Goal: Information Seeking & Learning: Learn about a topic

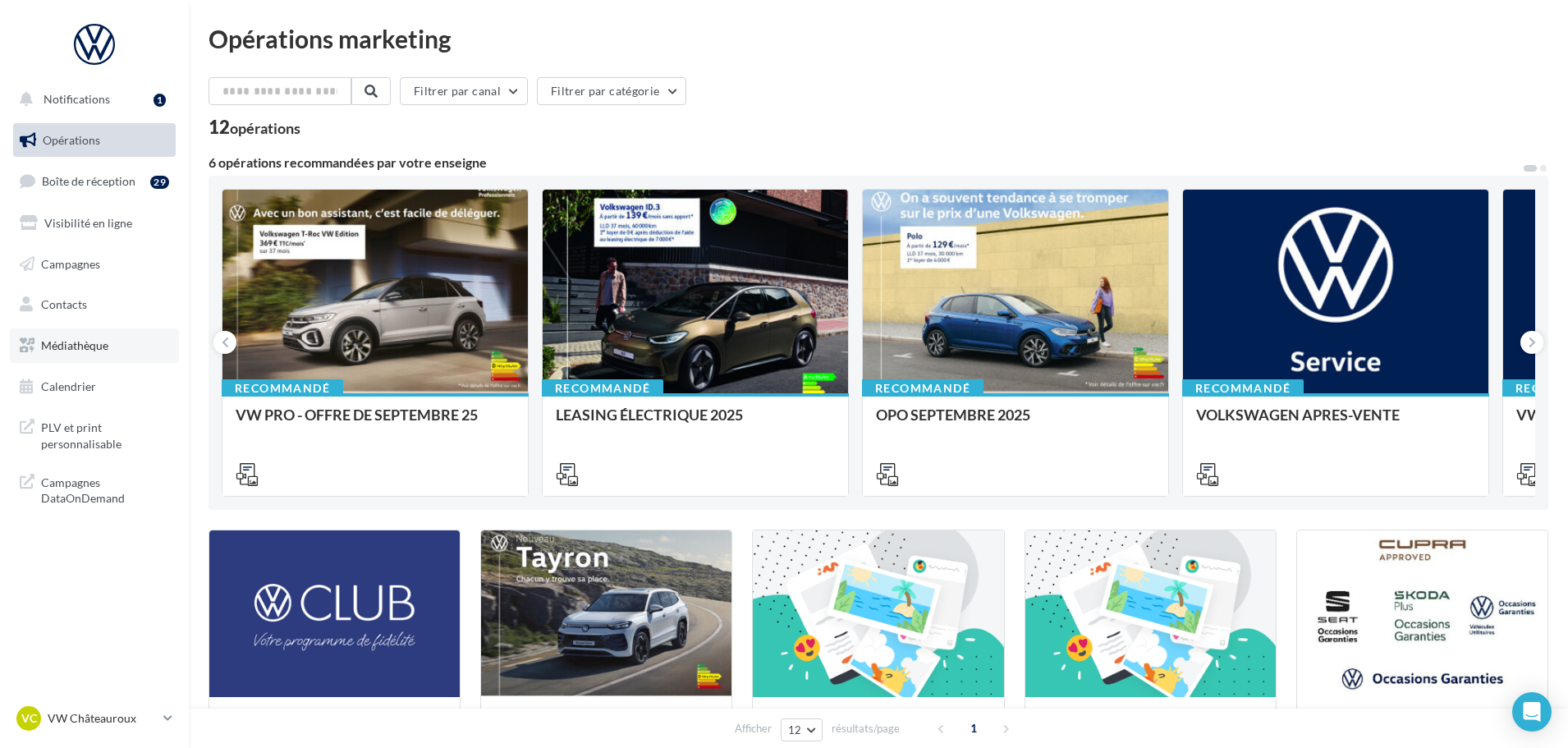
click at [102, 347] on span "Médiathèque" at bounding box center [75, 346] width 68 height 14
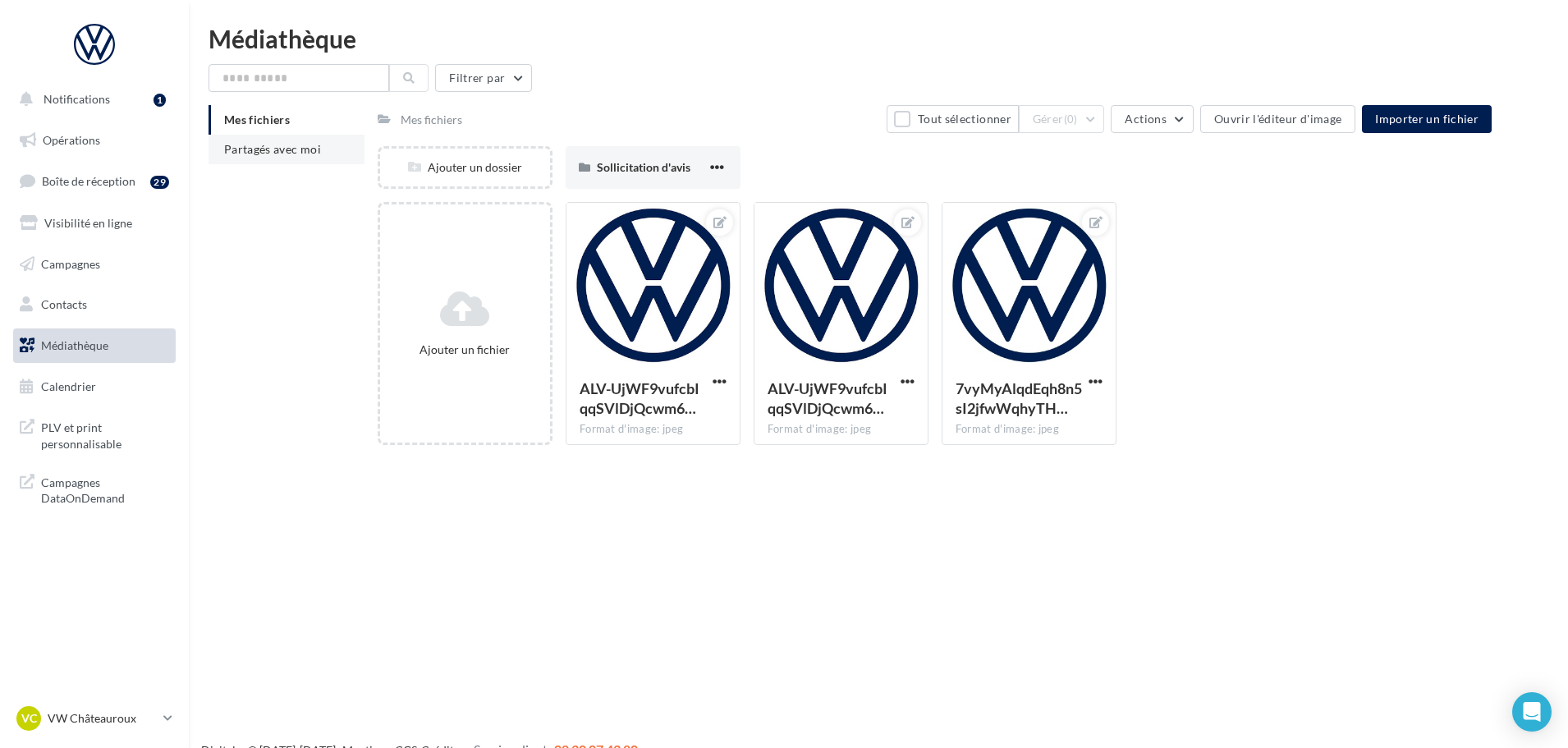
click at [280, 145] on span "Partagés avec moi" at bounding box center [272, 149] width 97 height 14
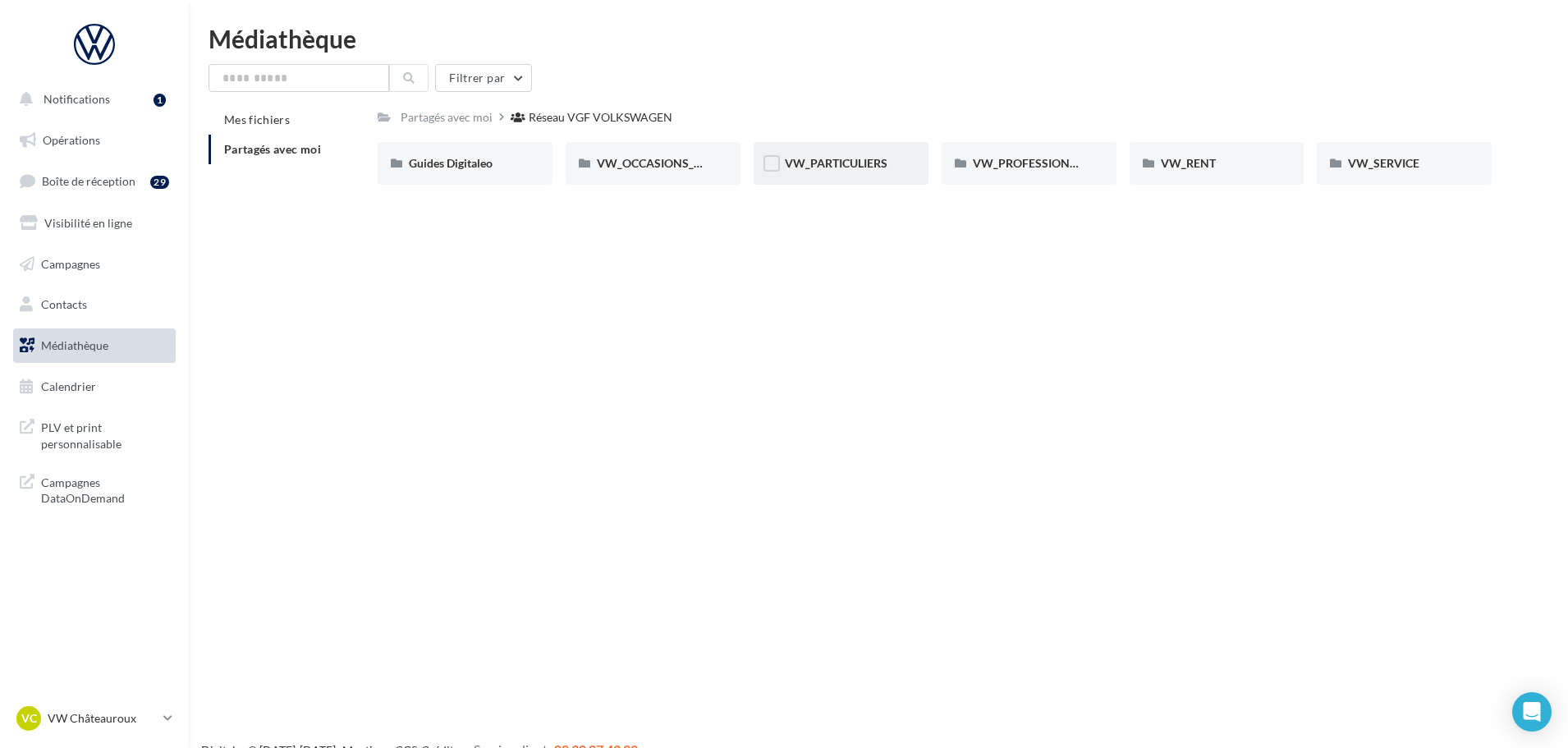
click at [839, 154] on div "VW_PARTICULIERS" at bounding box center [841, 164] width 175 height 43
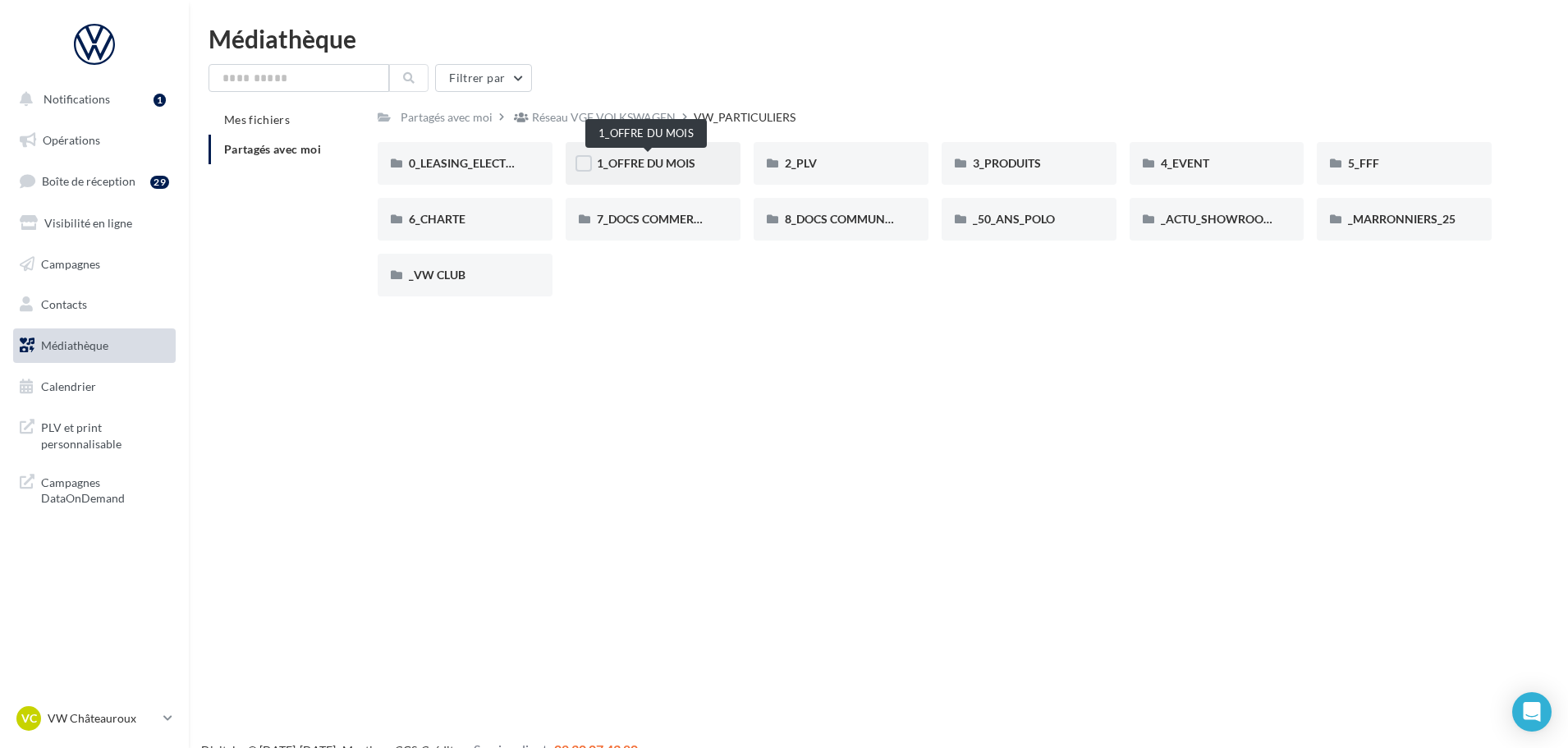
click at [606, 166] on span "1_OFFRE DU MOIS" at bounding box center [646, 163] width 99 height 14
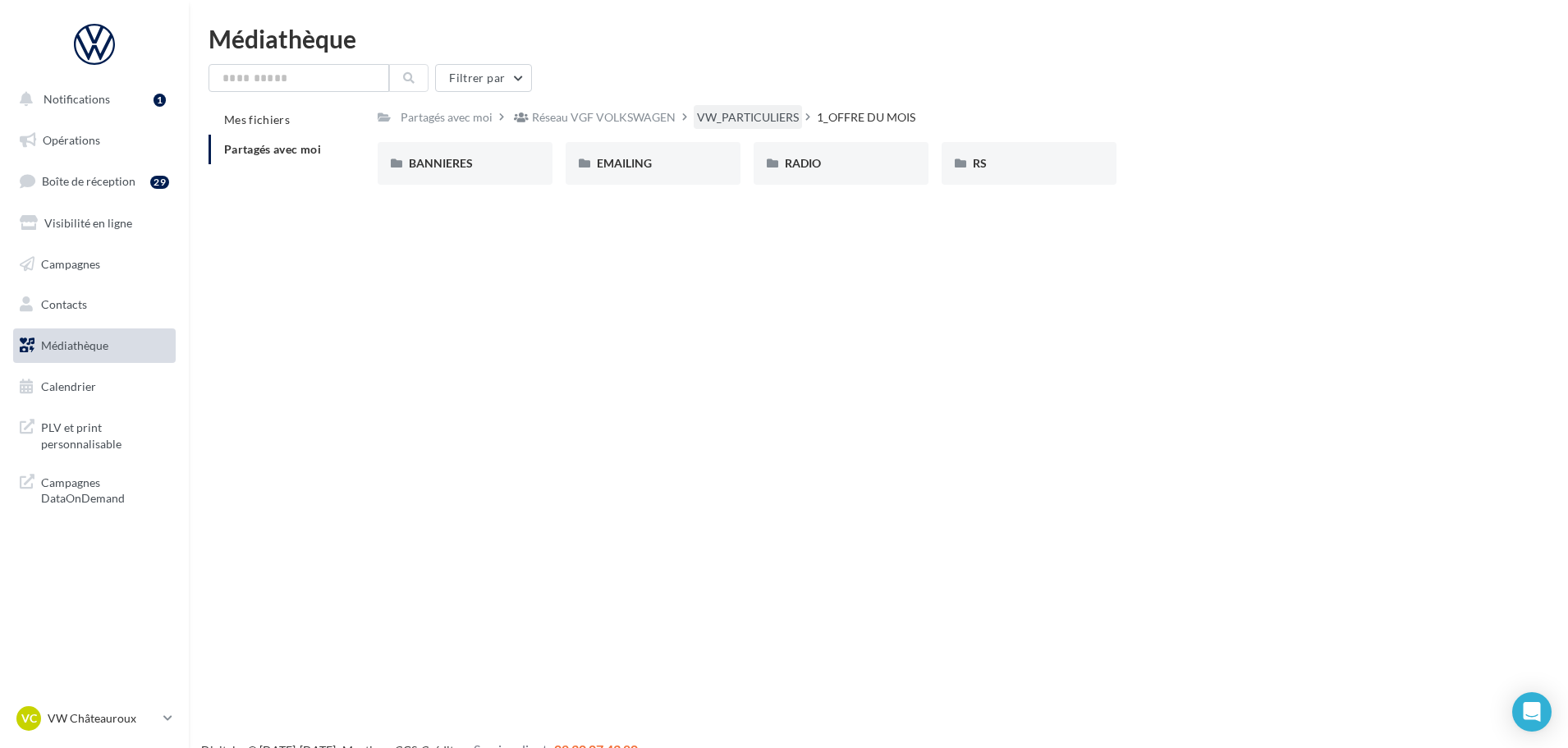
click at [766, 113] on div "VW_PARTICULIERS" at bounding box center [748, 117] width 102 height 16
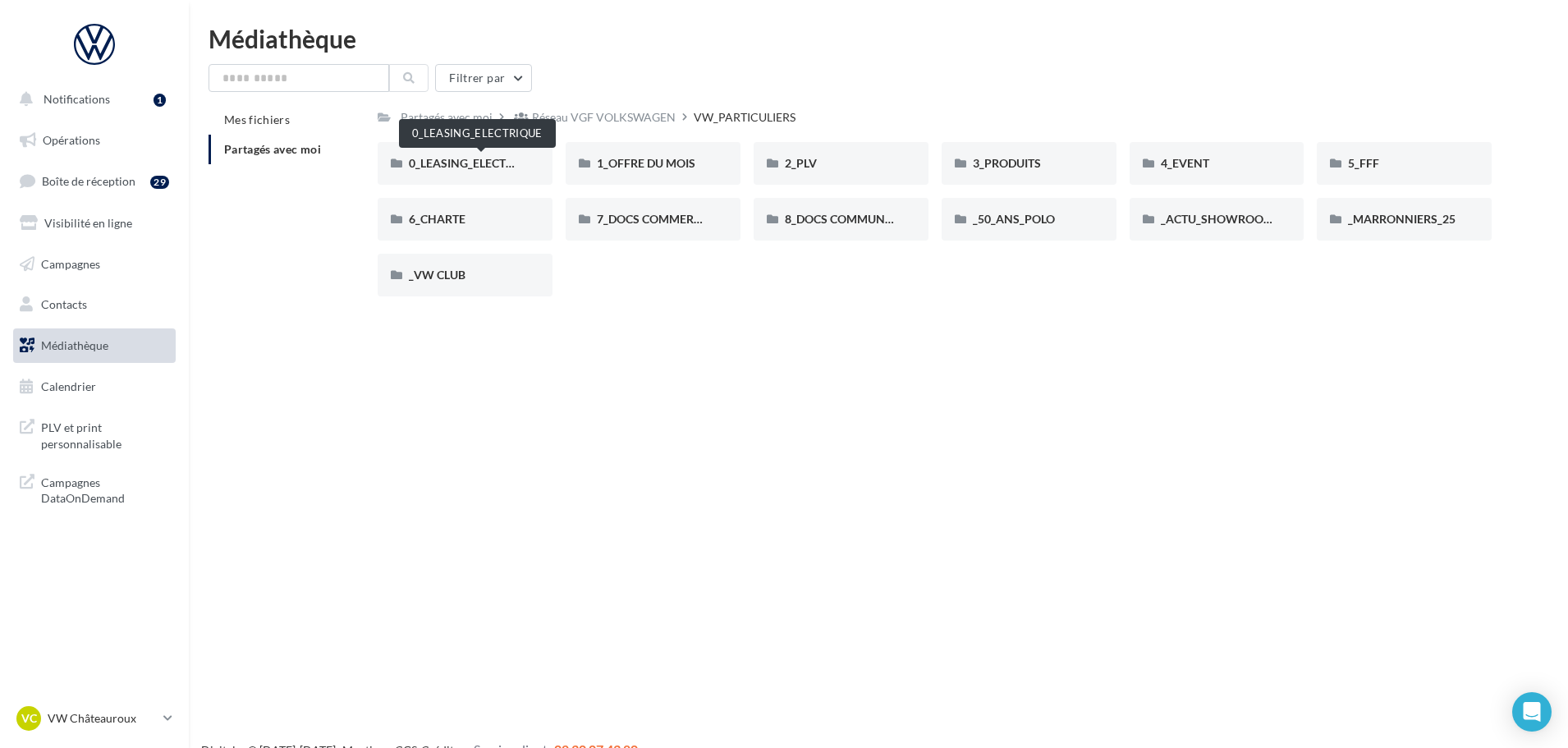
click at [484, 166] on span "0_LEASING_ELECTRIQUE" at bounding box center [474, 163] width 131 height 14
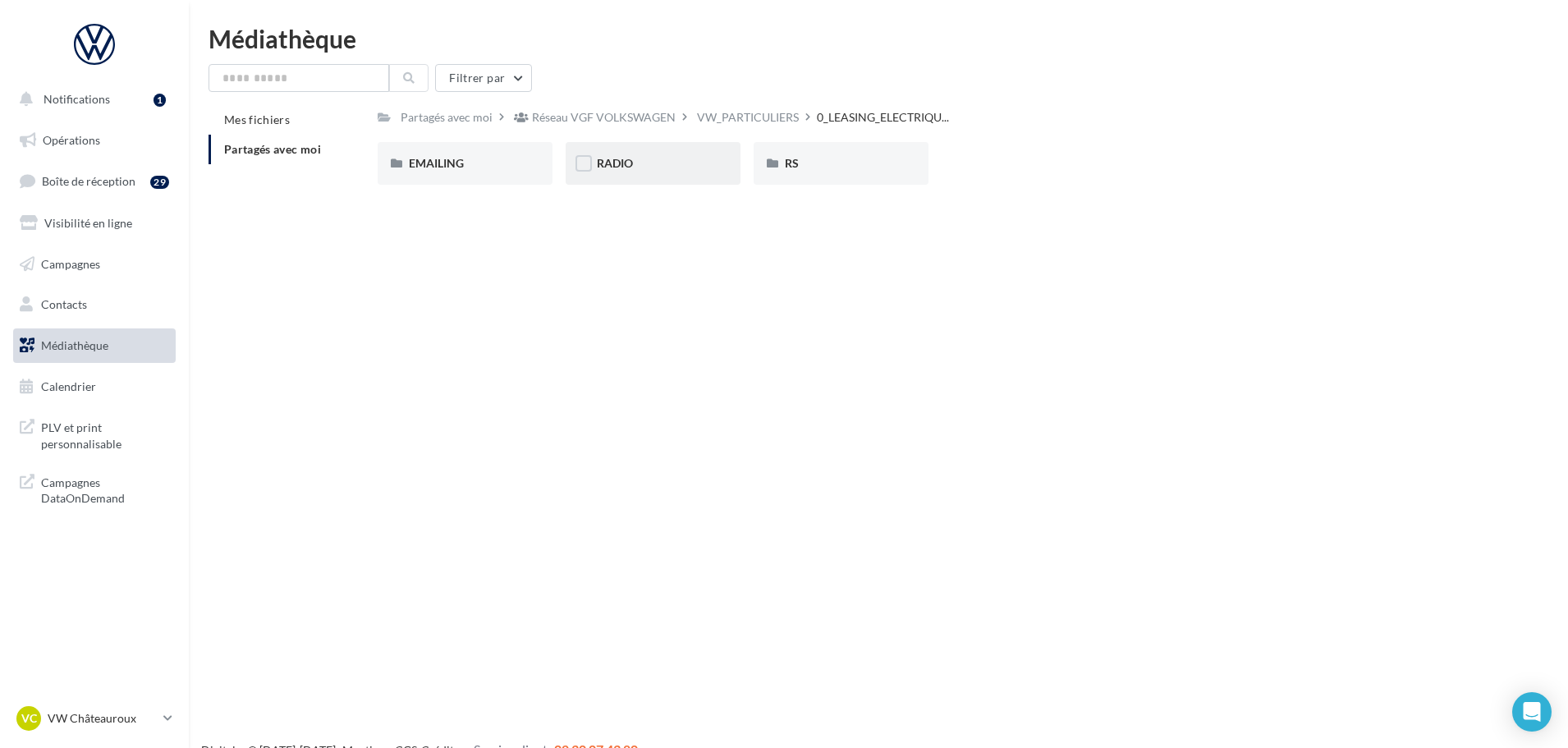
click at [637, 166] on div "RADIO" at bounding box center [652, 163] width 112 height 16
click at [633, 174] on div "ID.4" at bounding box center [653, 164] width 175 height 43
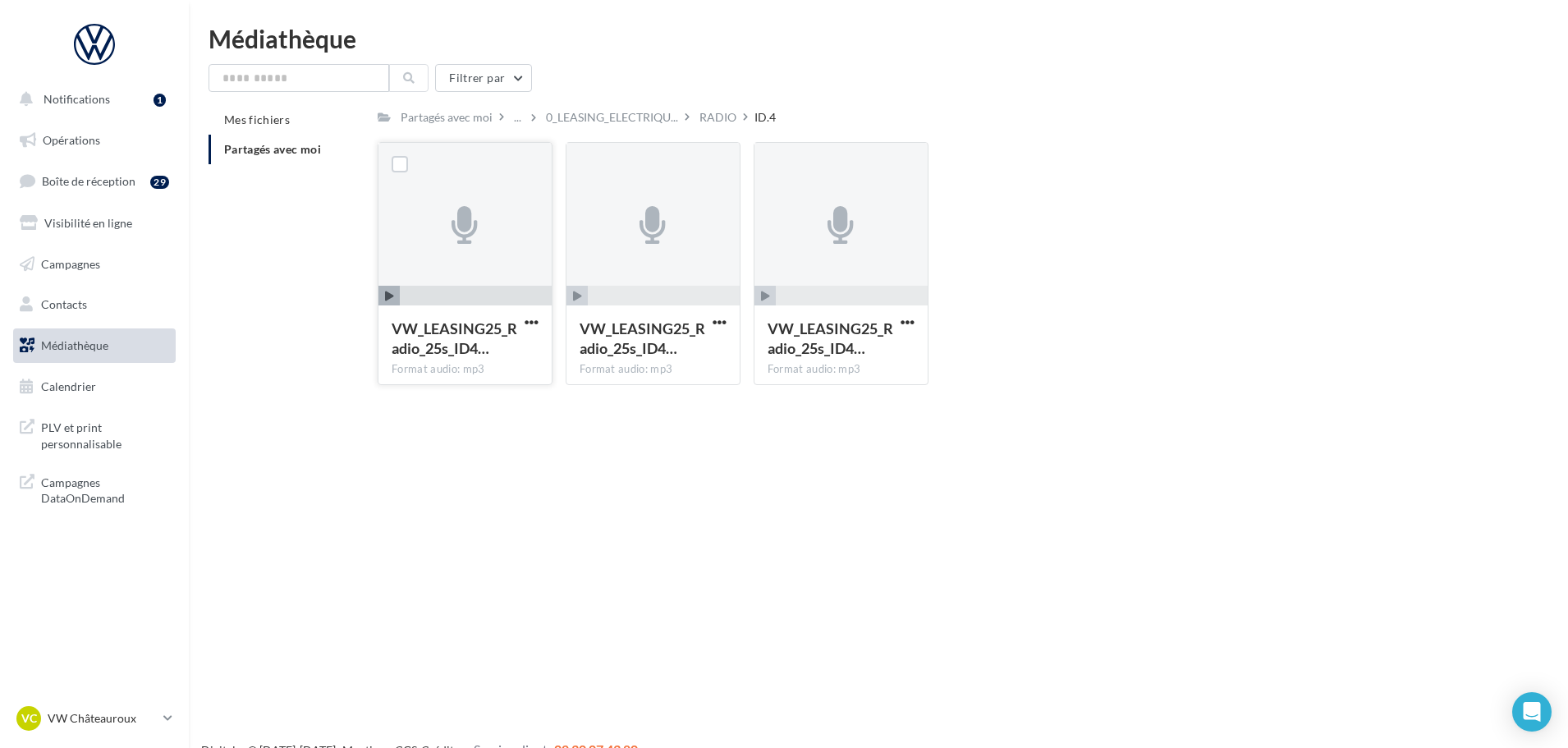
click at [386, 299] on icon "button" at bounding box center [389, 296] width 9 height 9
click at [608, 122] on span "0_LEASING_ELECTRIQU..." at bounding box center [612, 117] width 132 height 16
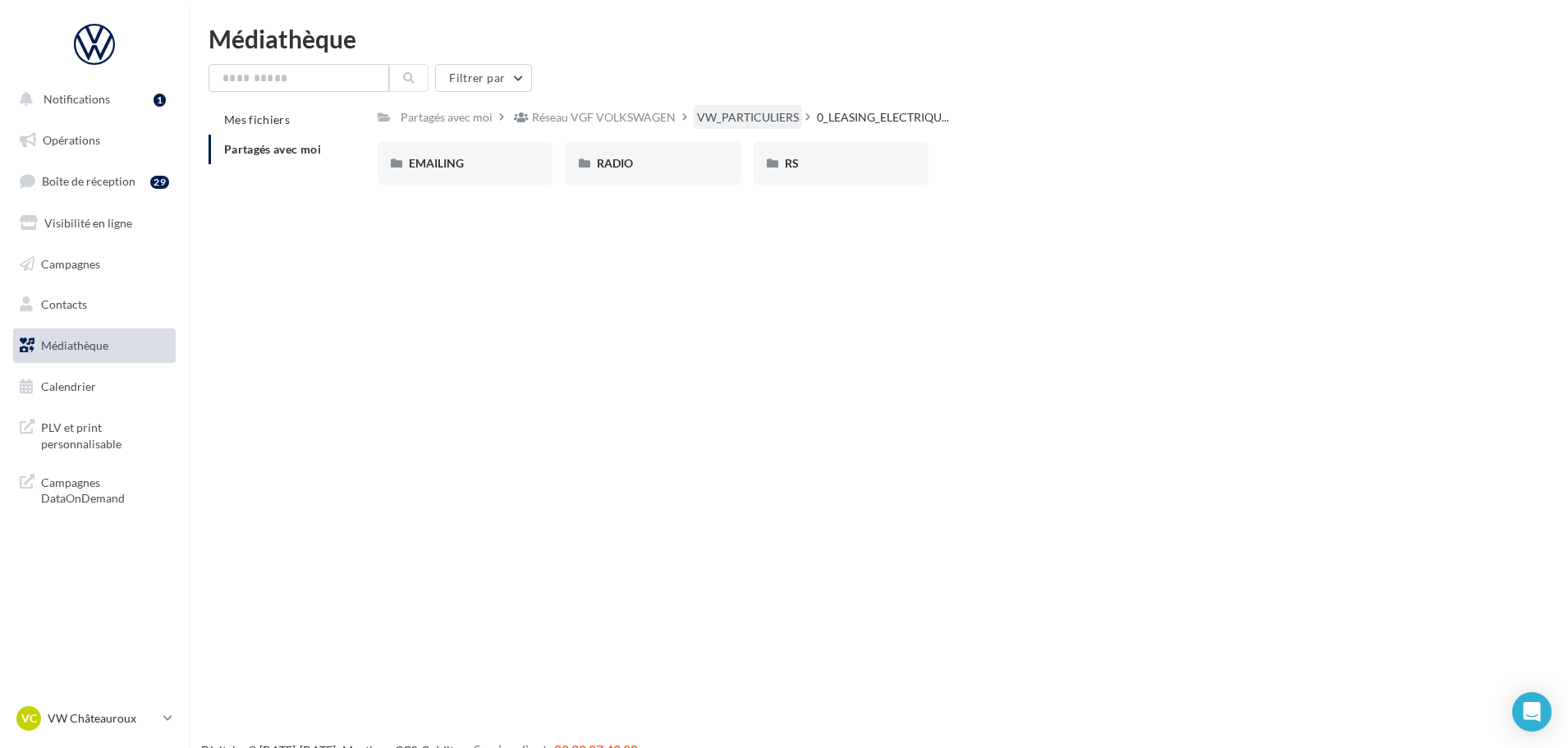
click at [769, 126] on div "VW_PARTICULIERS" at bounding box center [748, 118] width 108 height 24
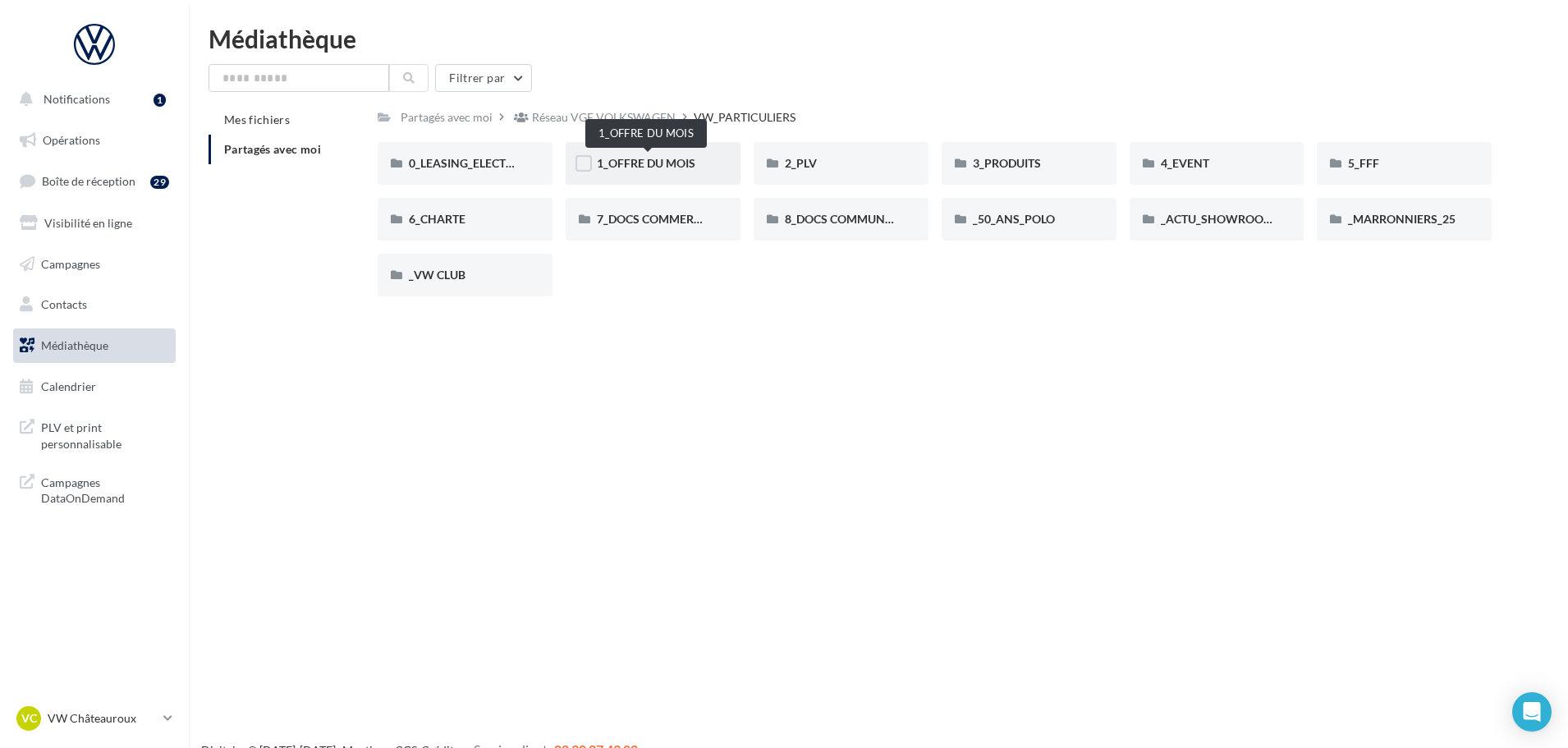
click at [682, 161] on span "1_OFFRE DU MOIS" at bounding box center [646, 163] width 99 height 14
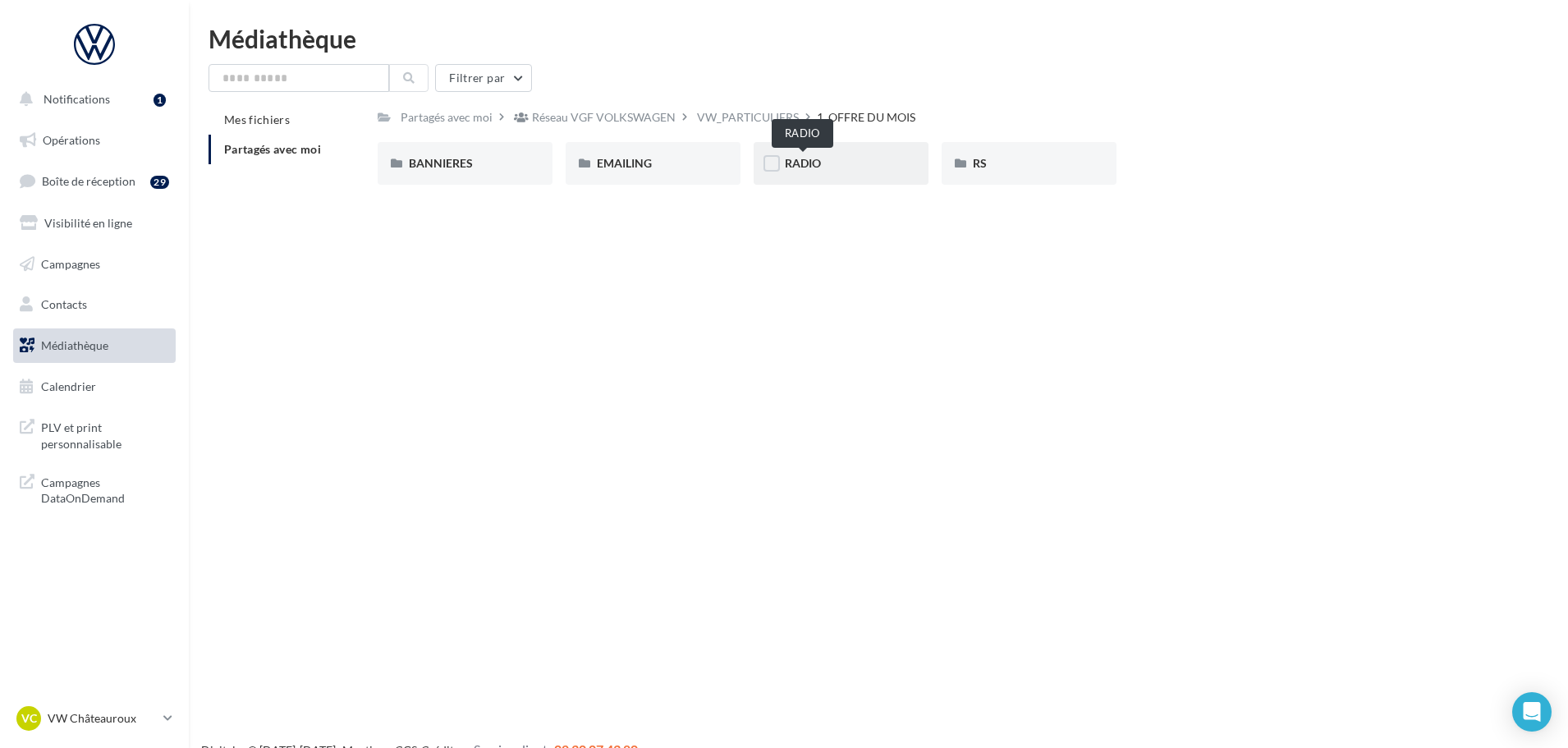
click at [813, 160] on span "RADIO" at bounding box center [802, 163] width 36 height 14
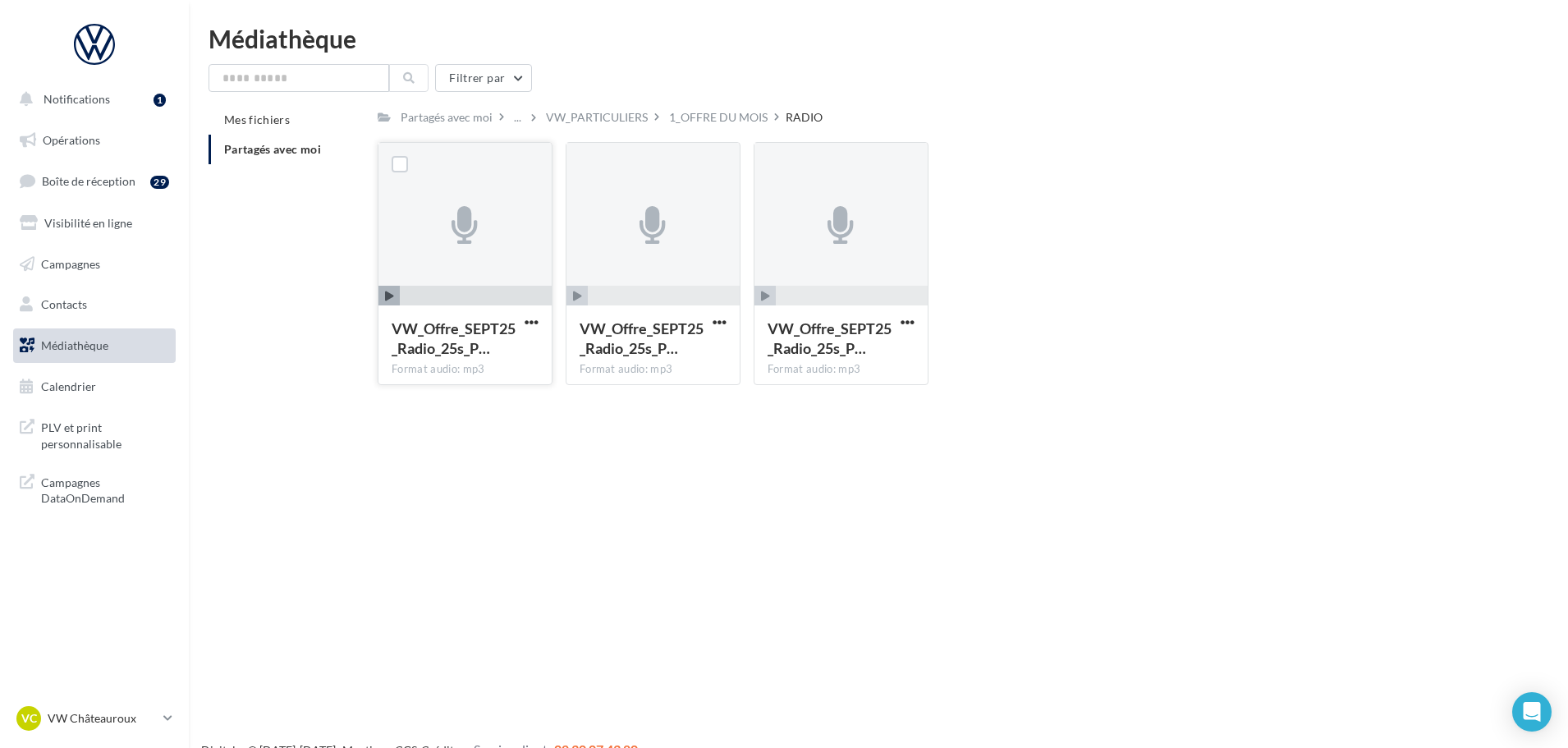
click at [383, 294] on span "button" at bounding box center [388, 296] width 21 height 21
click at [694, 118] on div "1_OFFRE DU MOIS" at bounding box center [718, 117] width 99 height 16
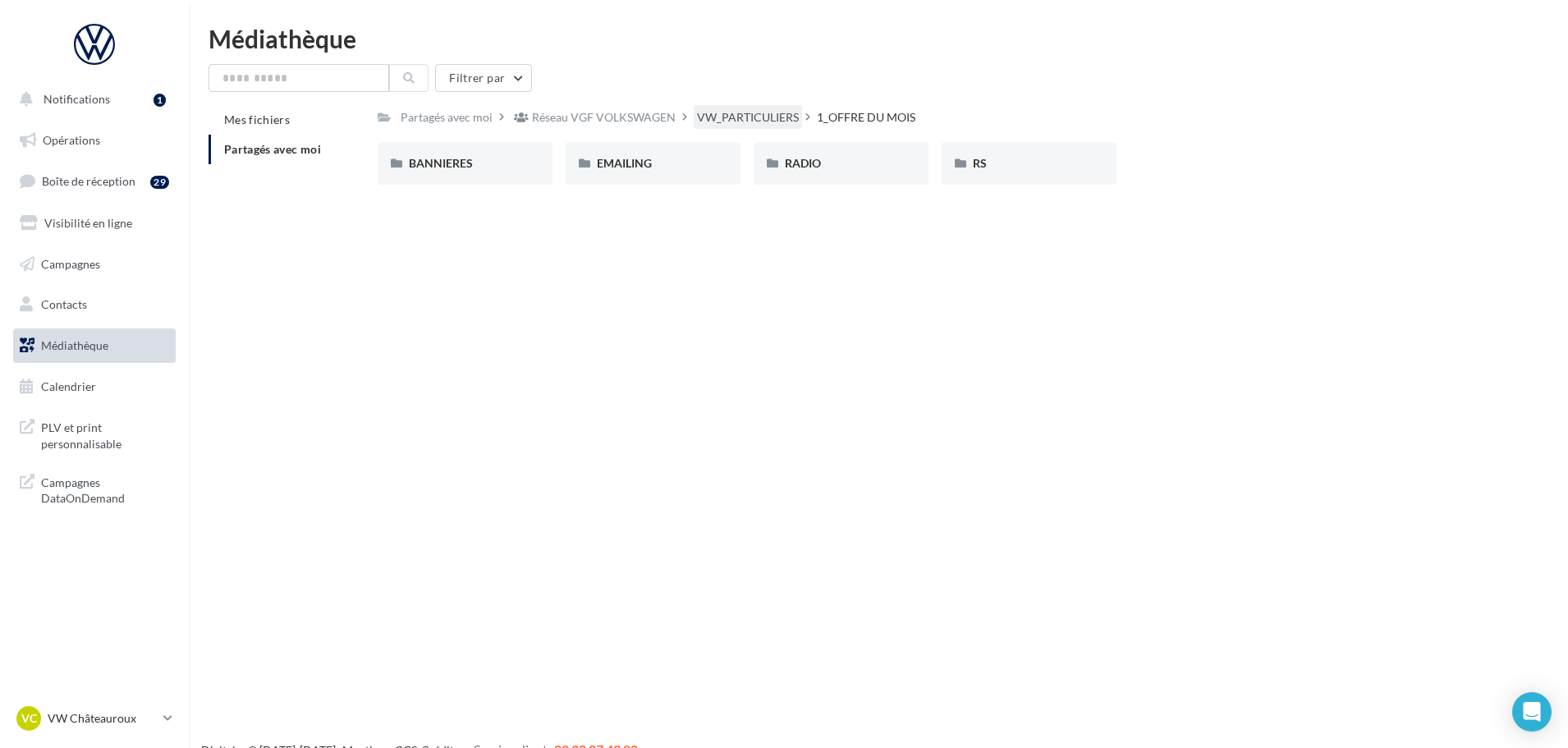
click at [776, 118] on div "VW_PARTICULIERS" at bounding box center [748, 117] width 102 height 16
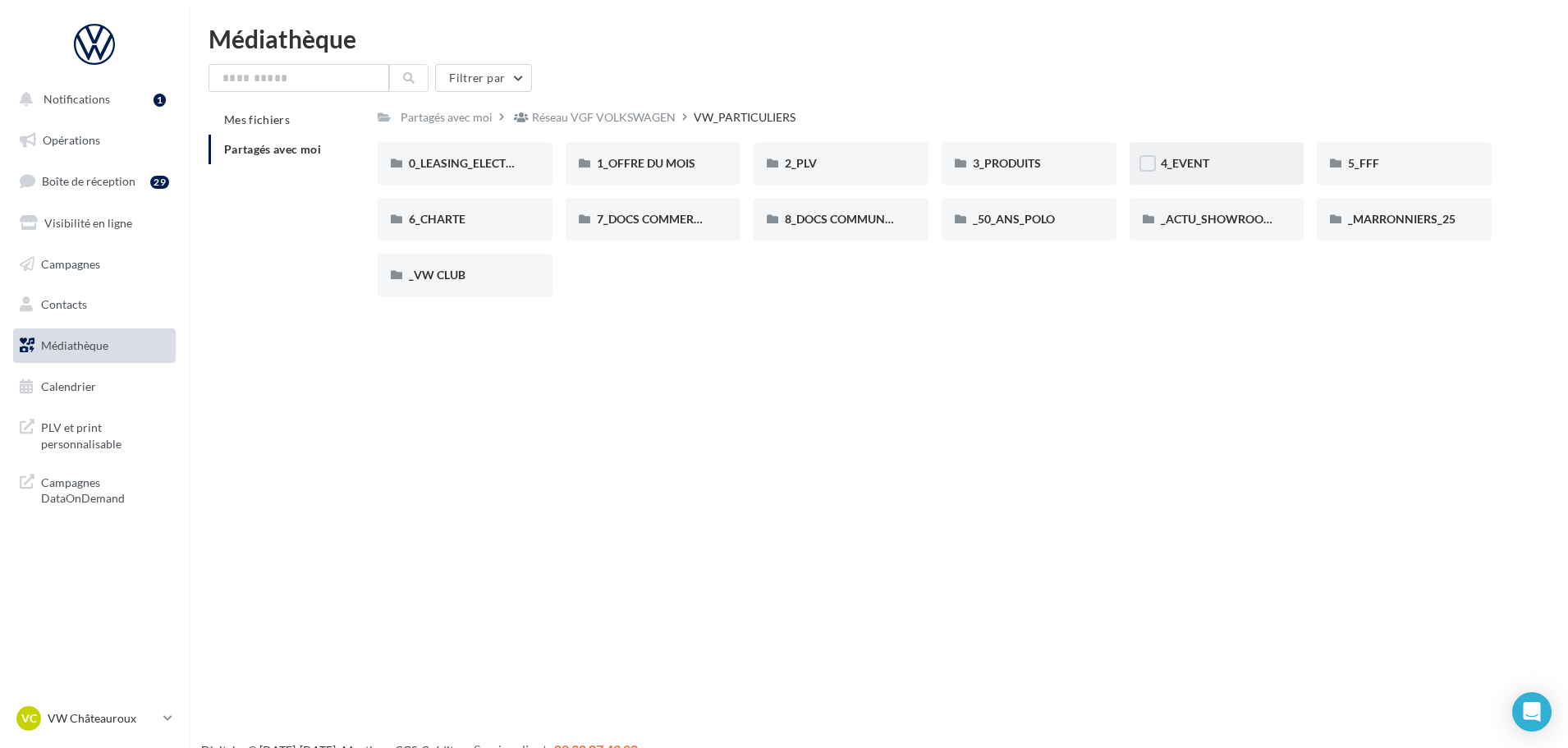
click at [1193, 183] on div "4_EVENT" at bounding box center [1217, 164] width 175 height 43
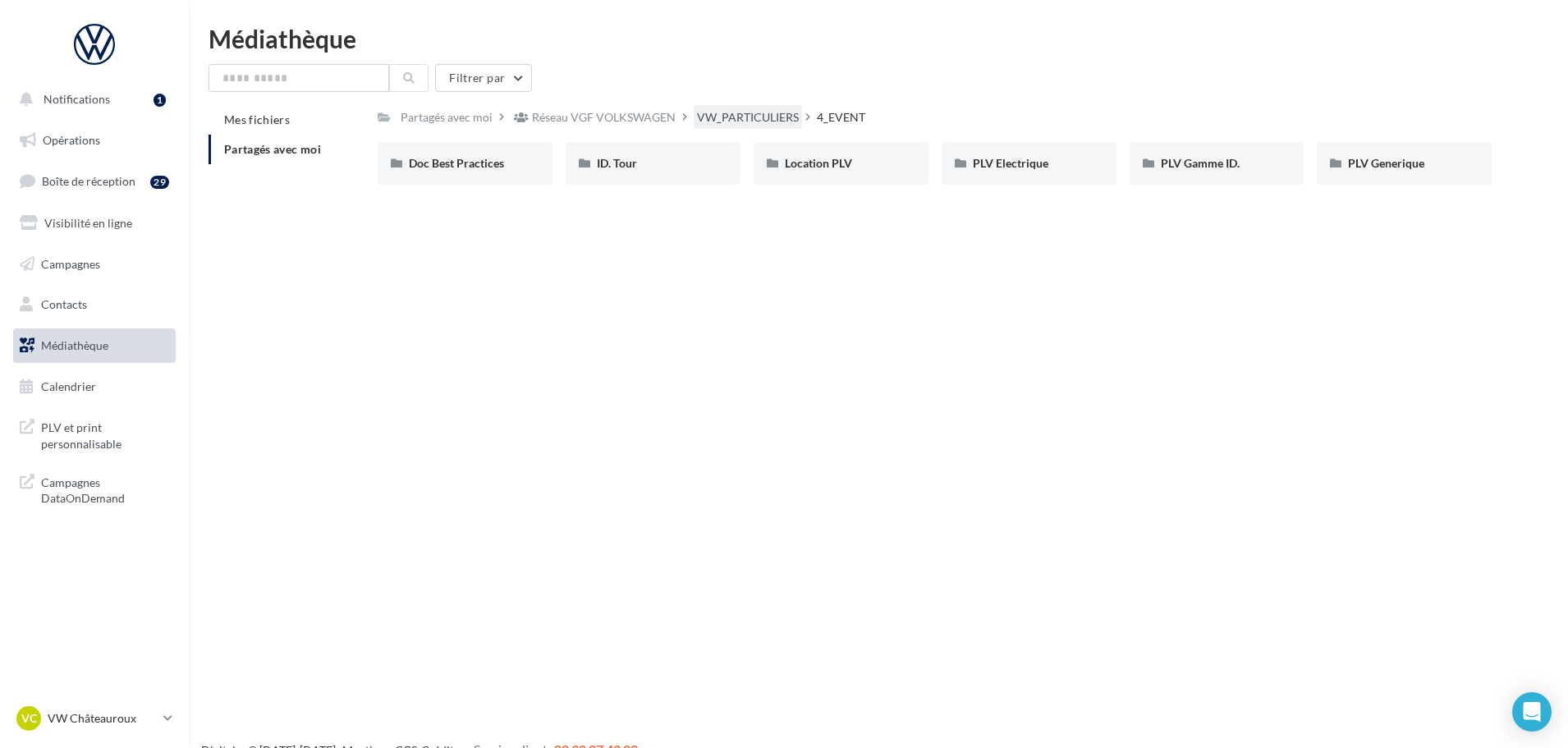
click at [786, 124] on div "VW_PARTICULIERS" at bounding box center [748, 117] width 102 height 16
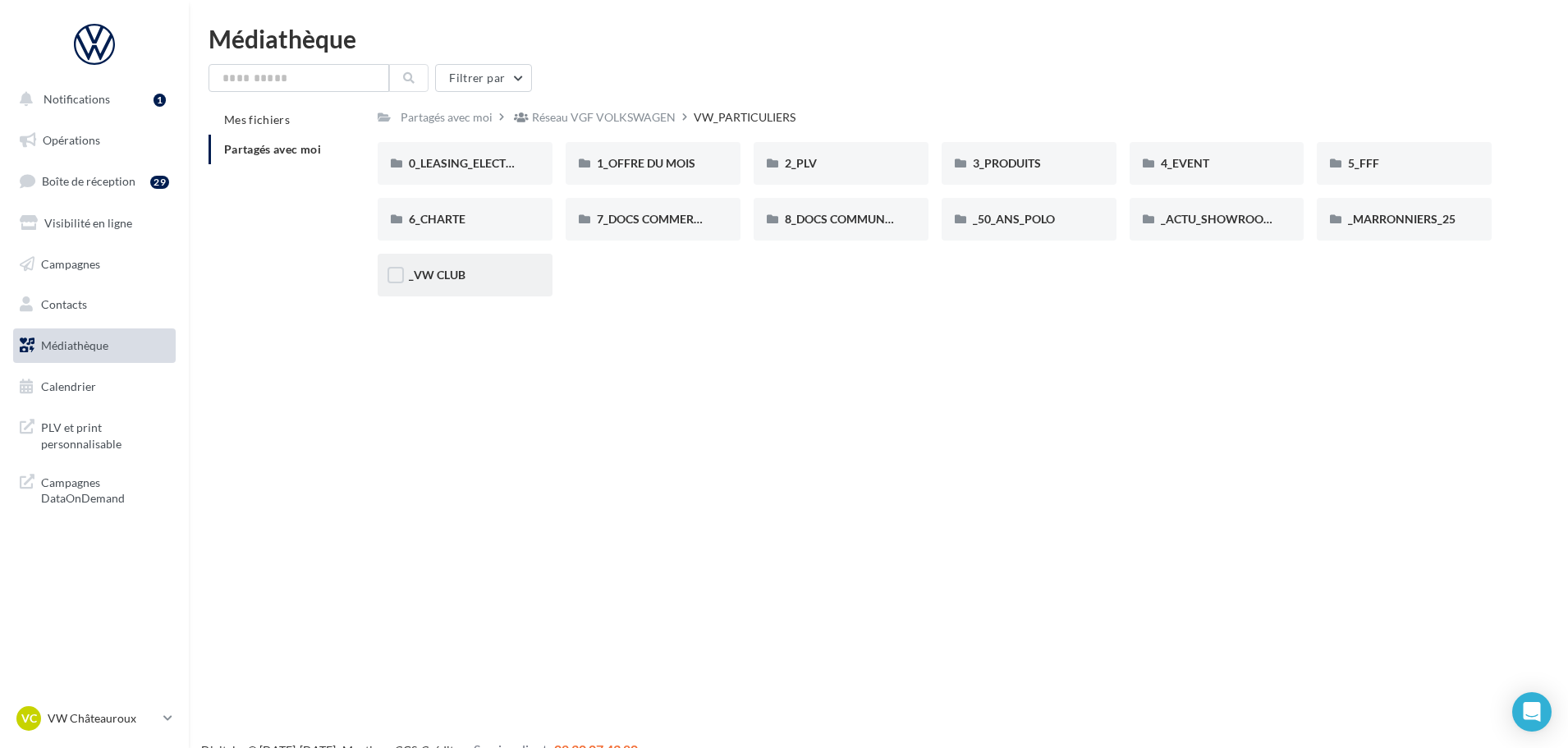
click at [484, 295] on div "_VW CLUB" at bounding box center [466, 275] width 175 height 43
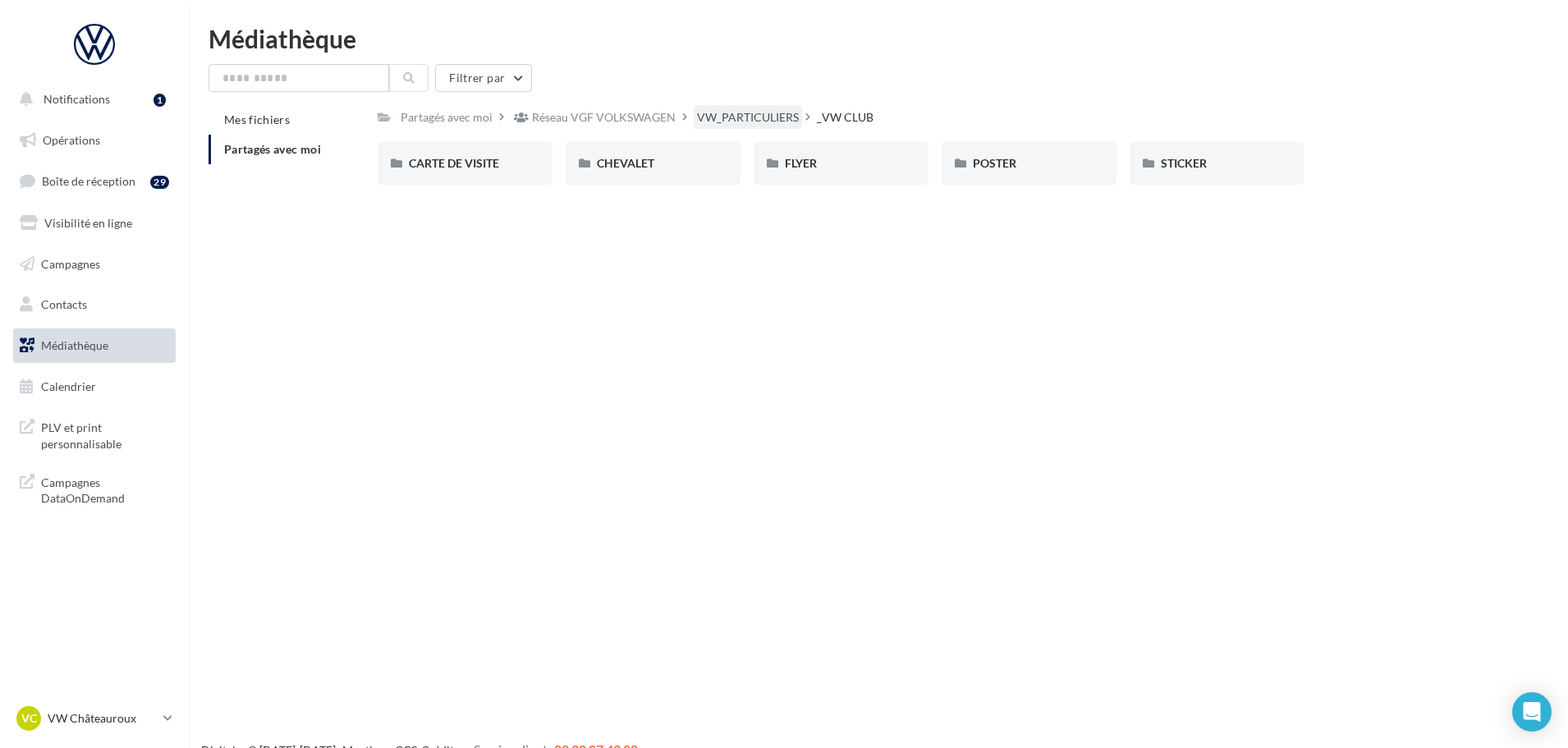
click at [747, 123] on div "VW_PARTICULIERS" at bounding box center [748, 117] width 102 height 16
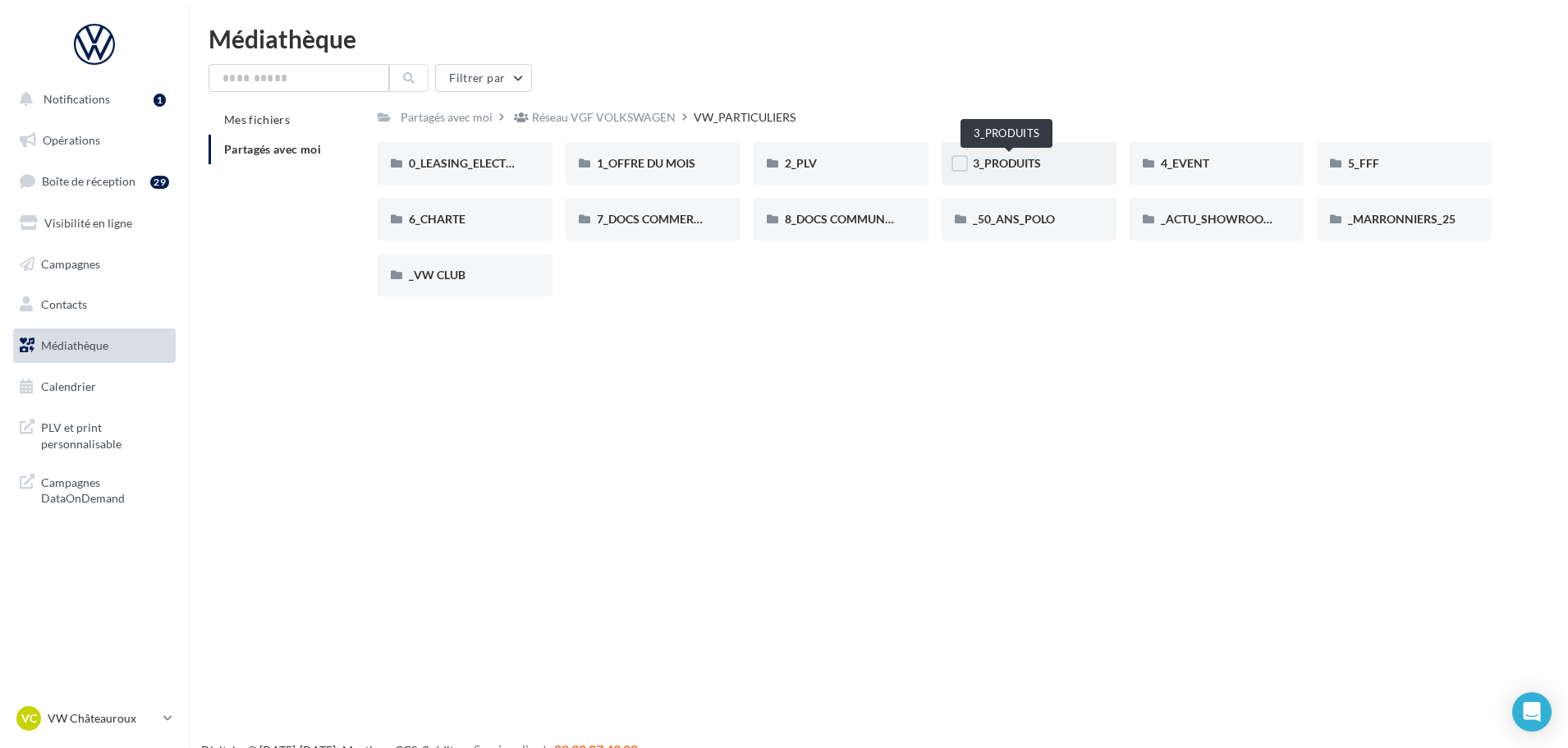
click at [993, 162] on span "3_PRODUITS" at bounding box center [1006, 163] width 68 height 14
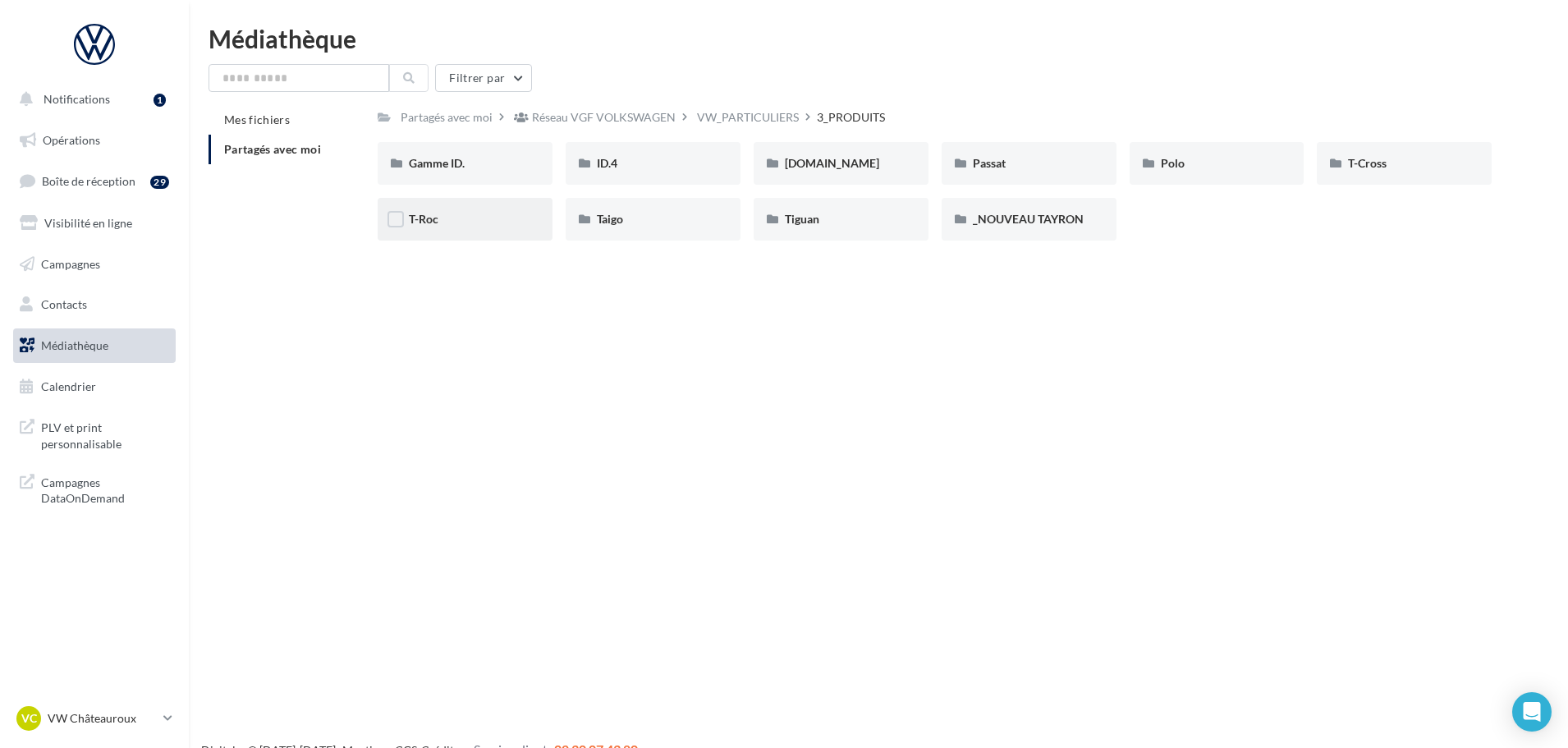
click at [449, 218] on div "T-Roc" at bounding box center [465, 219] width 112 height 16
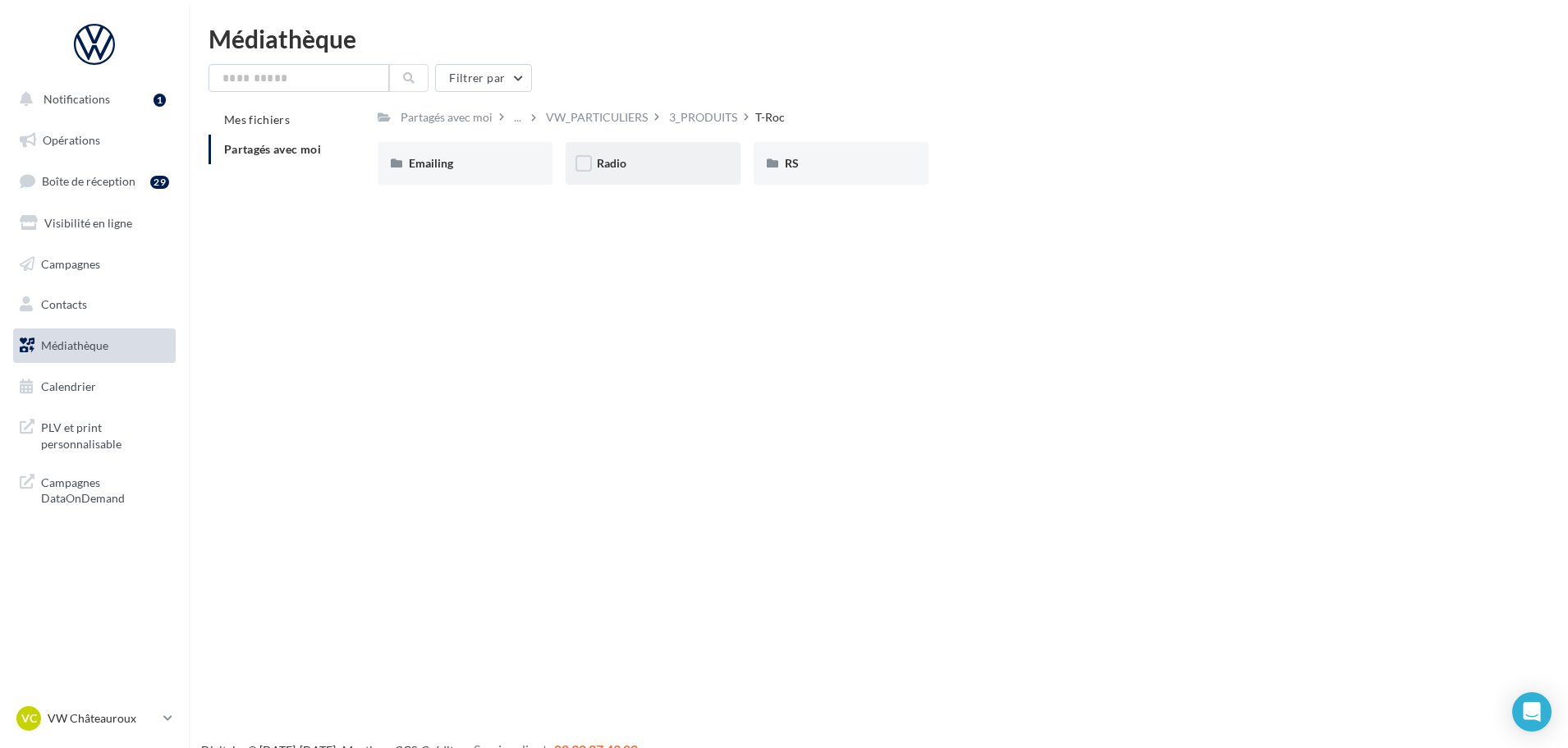
click at [640, 172] on div "Radio" at bounding box center [652, 163] width 112 height 16
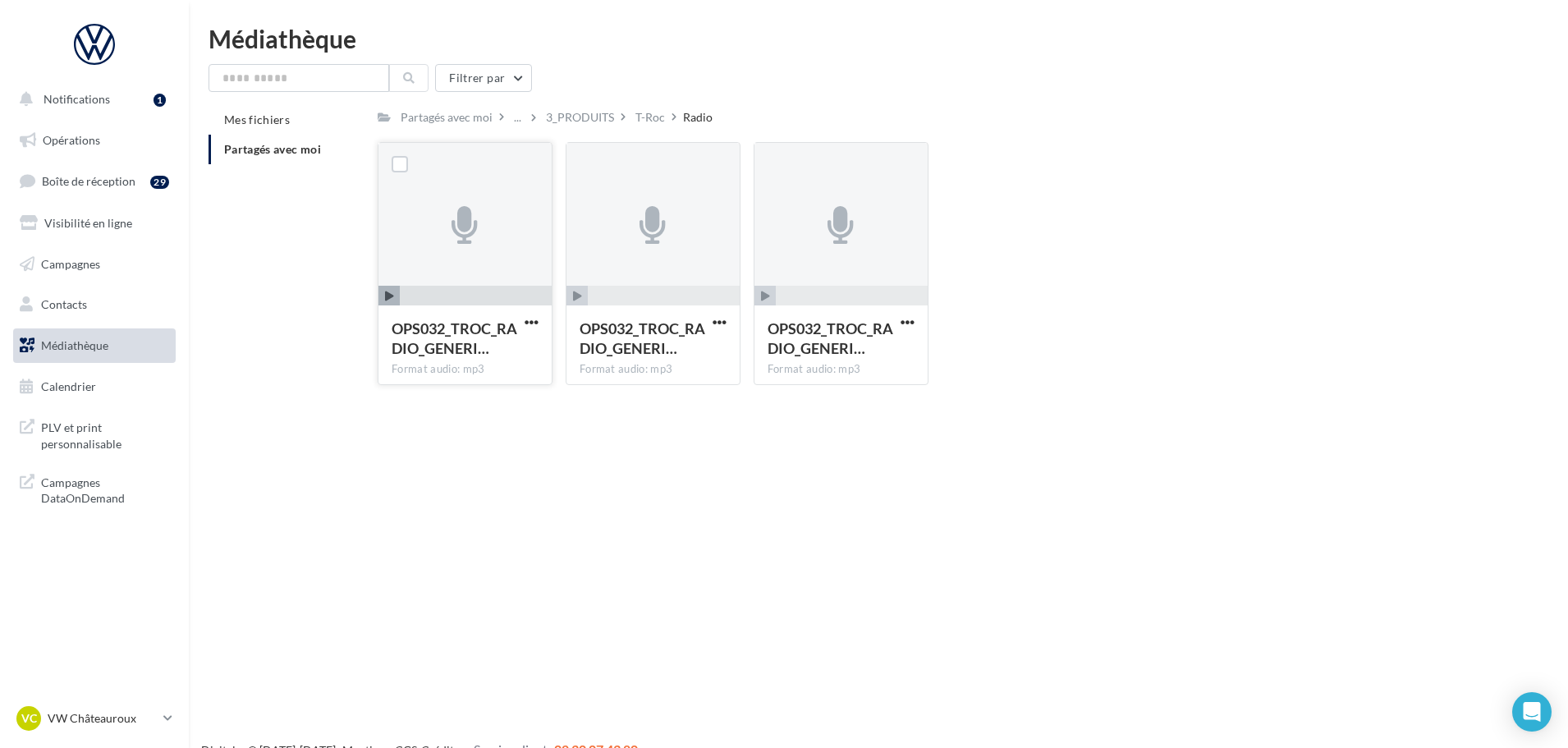
click at [392, 295] on icon "button" at bounding box center [389, 296] width 9 height 9
click at [394, 293] on icon "button" at bounding box center [389, 296] width 9 height 9
click at [664, 120] on div "T-Roc" at bounding box center [650, 117] width 29 height 16
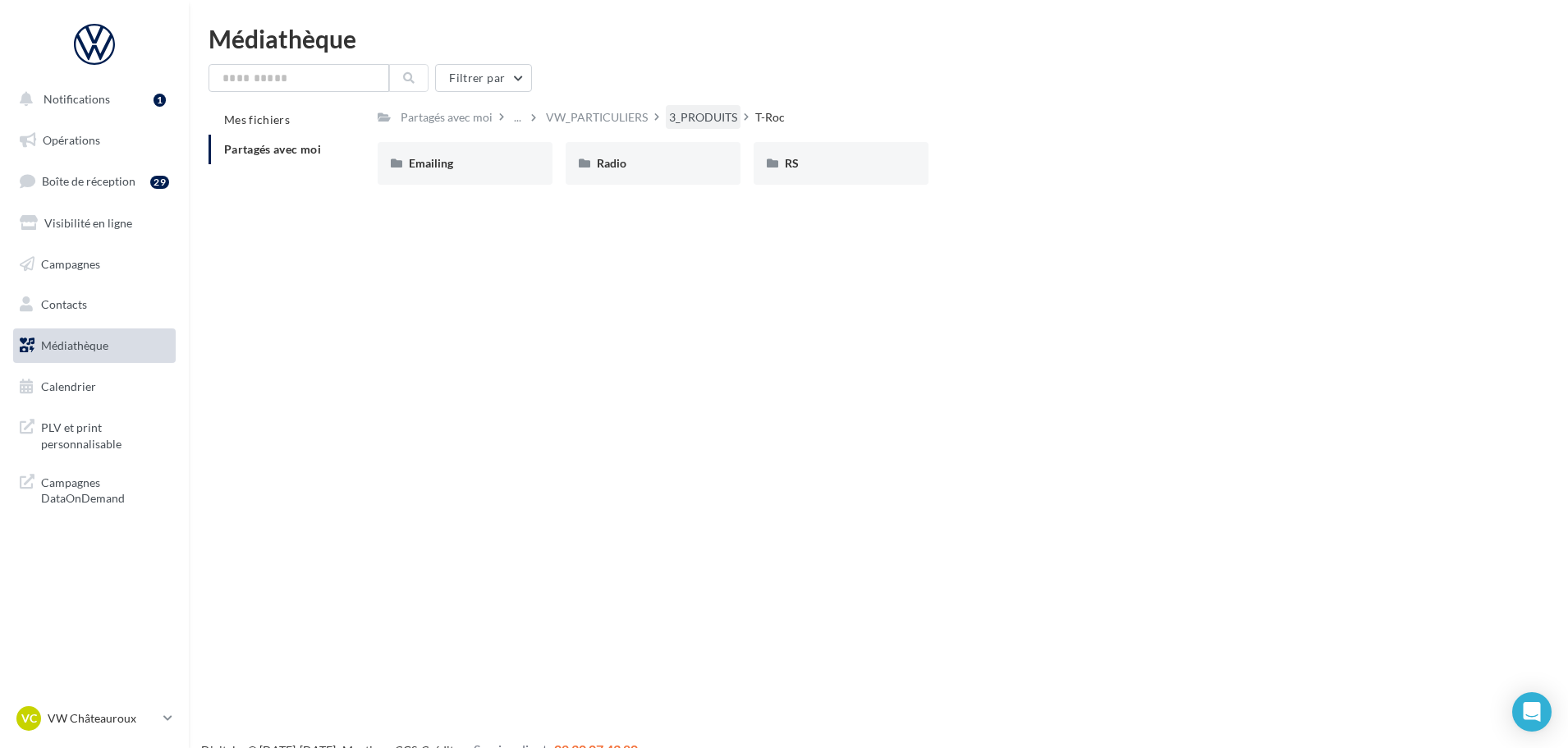
click at [741, 108] on div "3_PRODUITS" at bounding box center [703, 118] width 75 height 24
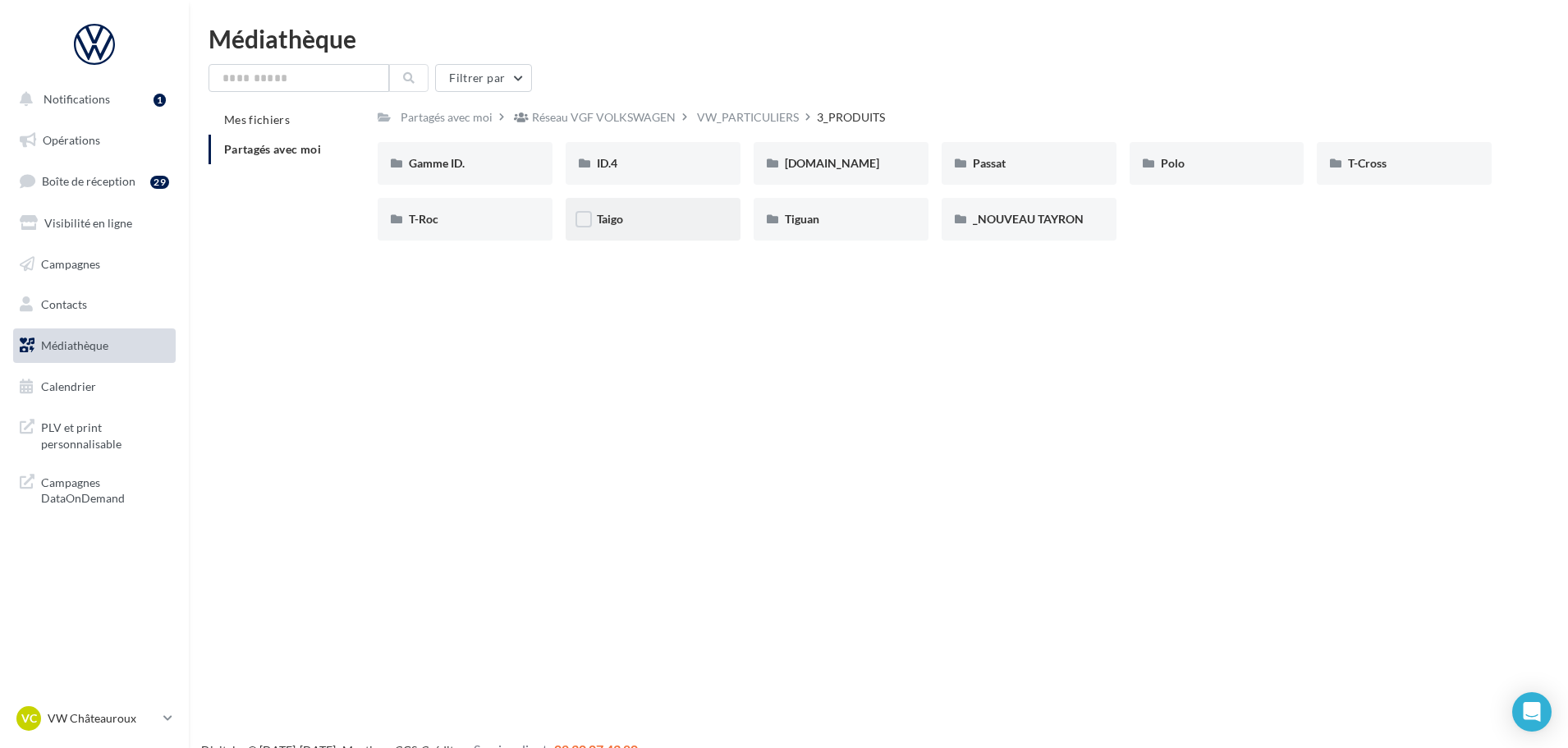
click at [634, 225] on div "Taigo" at bounding box center [652, 219] width 112 height 16
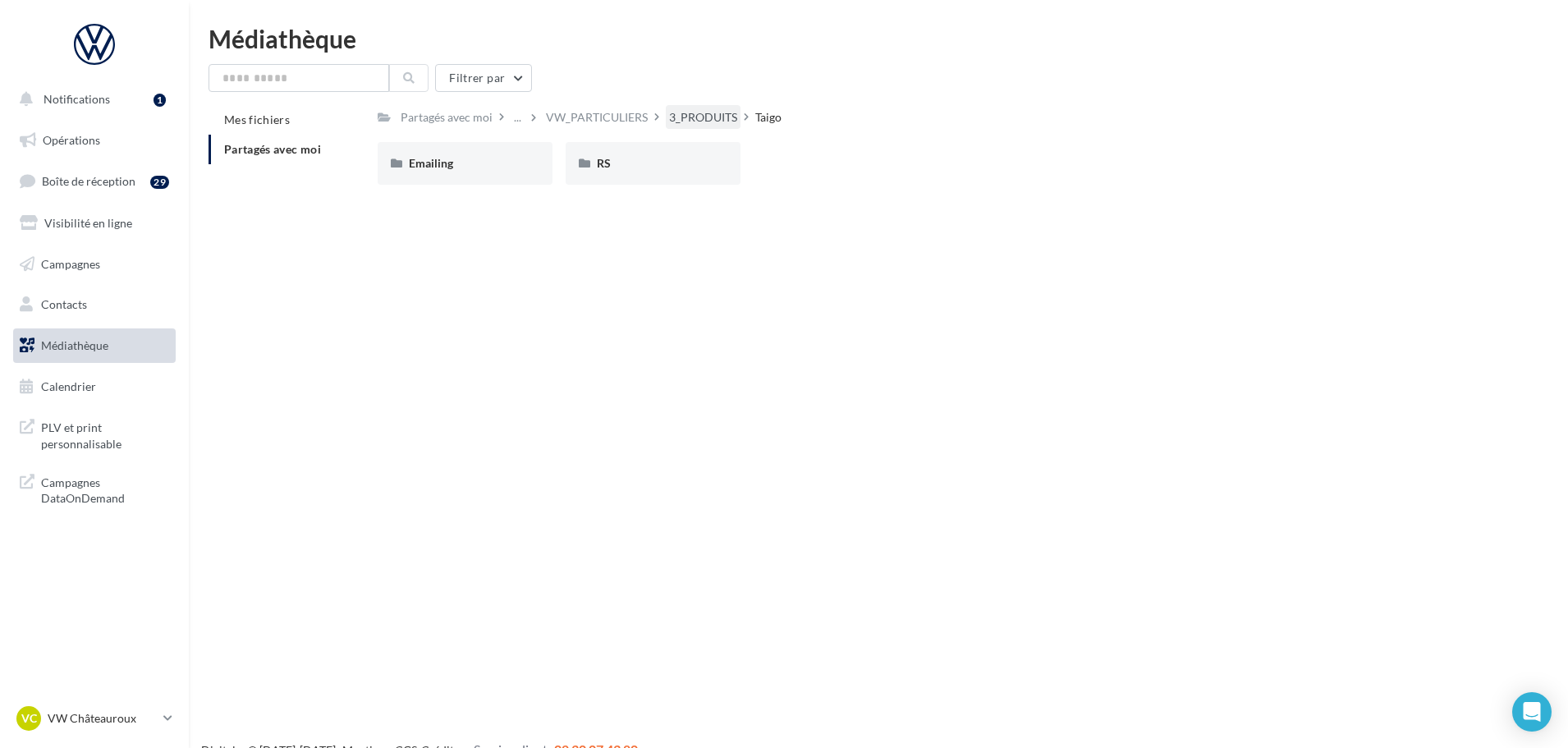
click at [723, 123] on div "3_PRODUITS" at bounding box center [702, 117] width 68 height 16
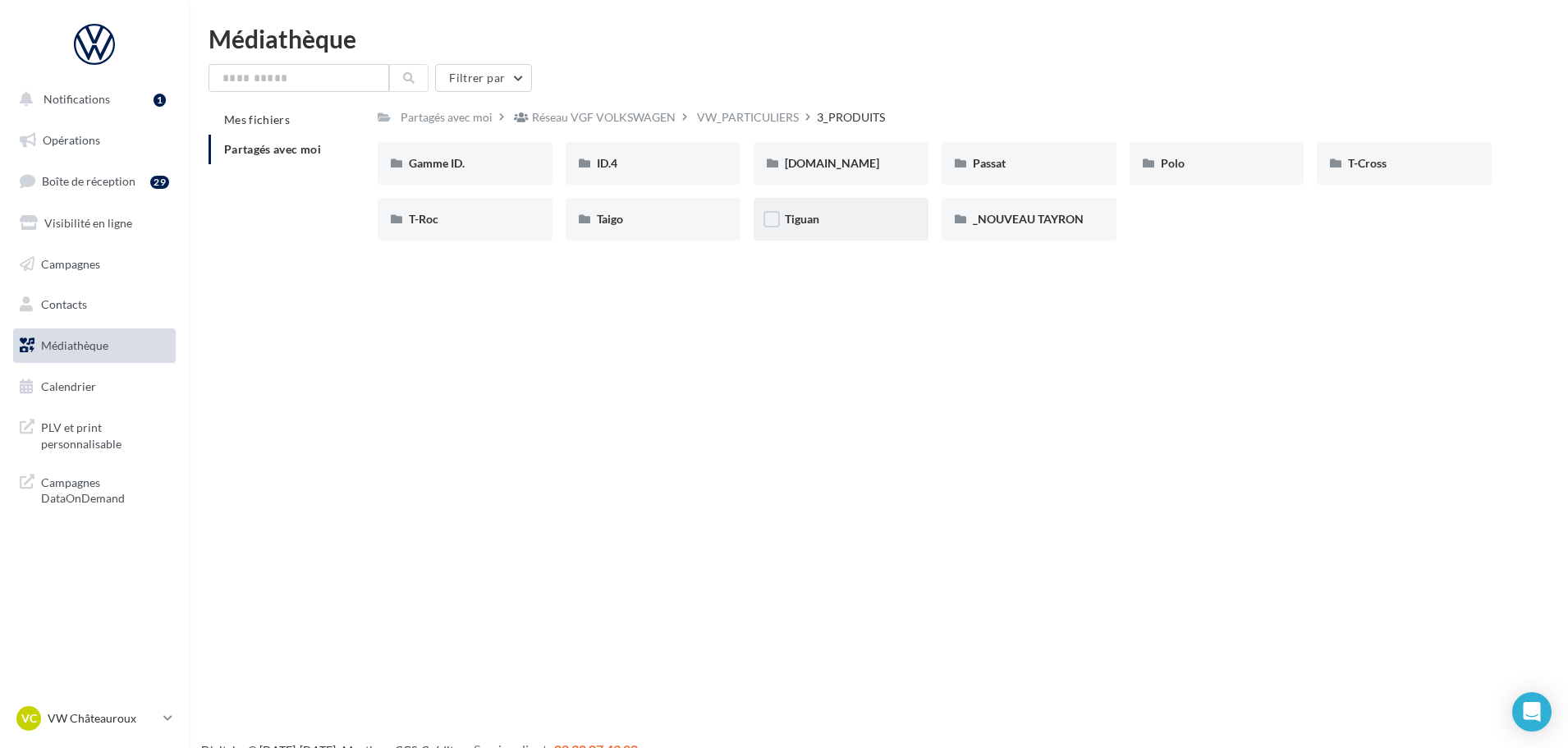
click at [828, 216] on div "Tiguan" at bounding box center [840, 219] width 112 height 16
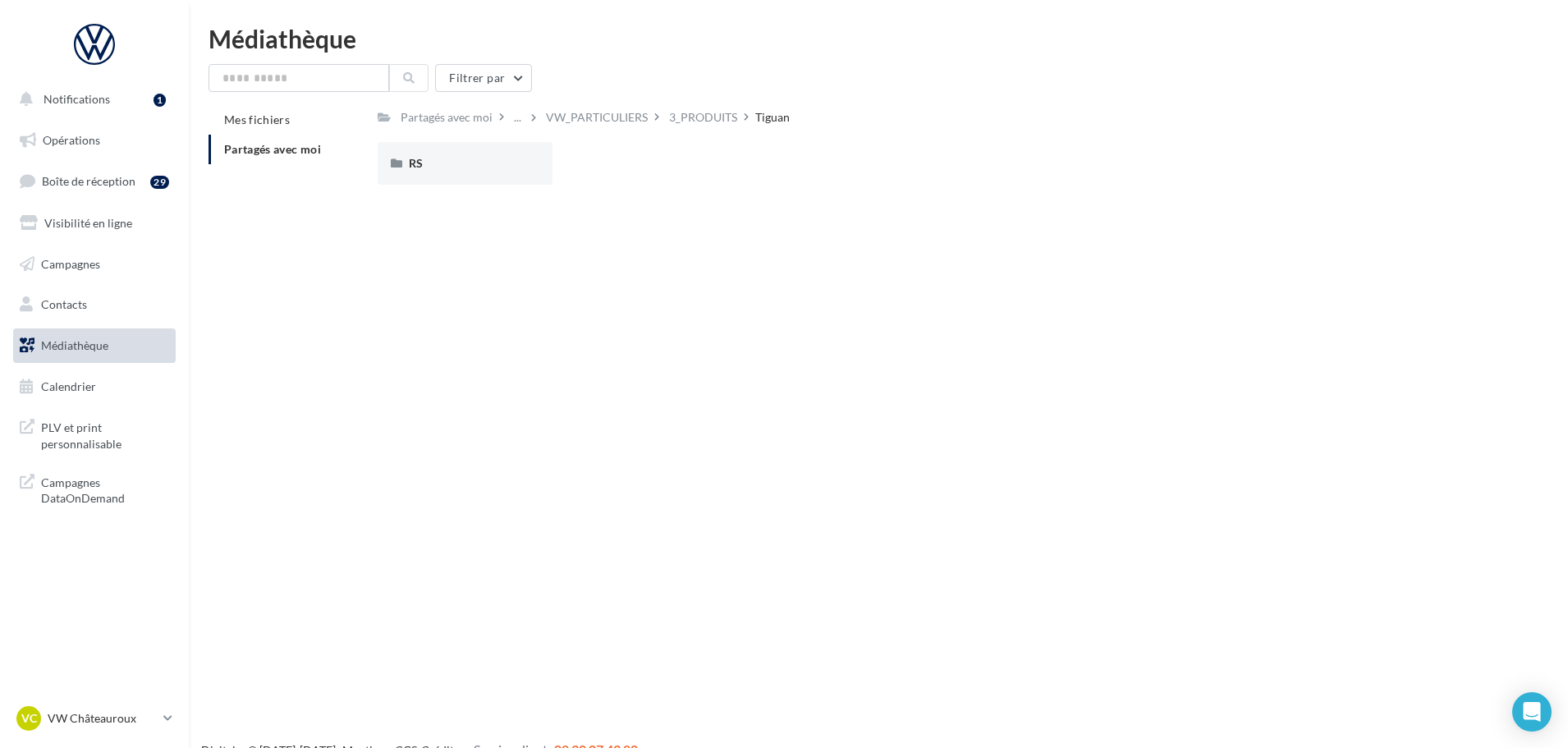
drag, startPoint x: 715, startPoint y: 113, endPoint x: 764, endPoint y: 125, distance: 50.4
click at [719, 113] on div "3_PRODUITS" at bounding box center [702, 117] width 68 height 16
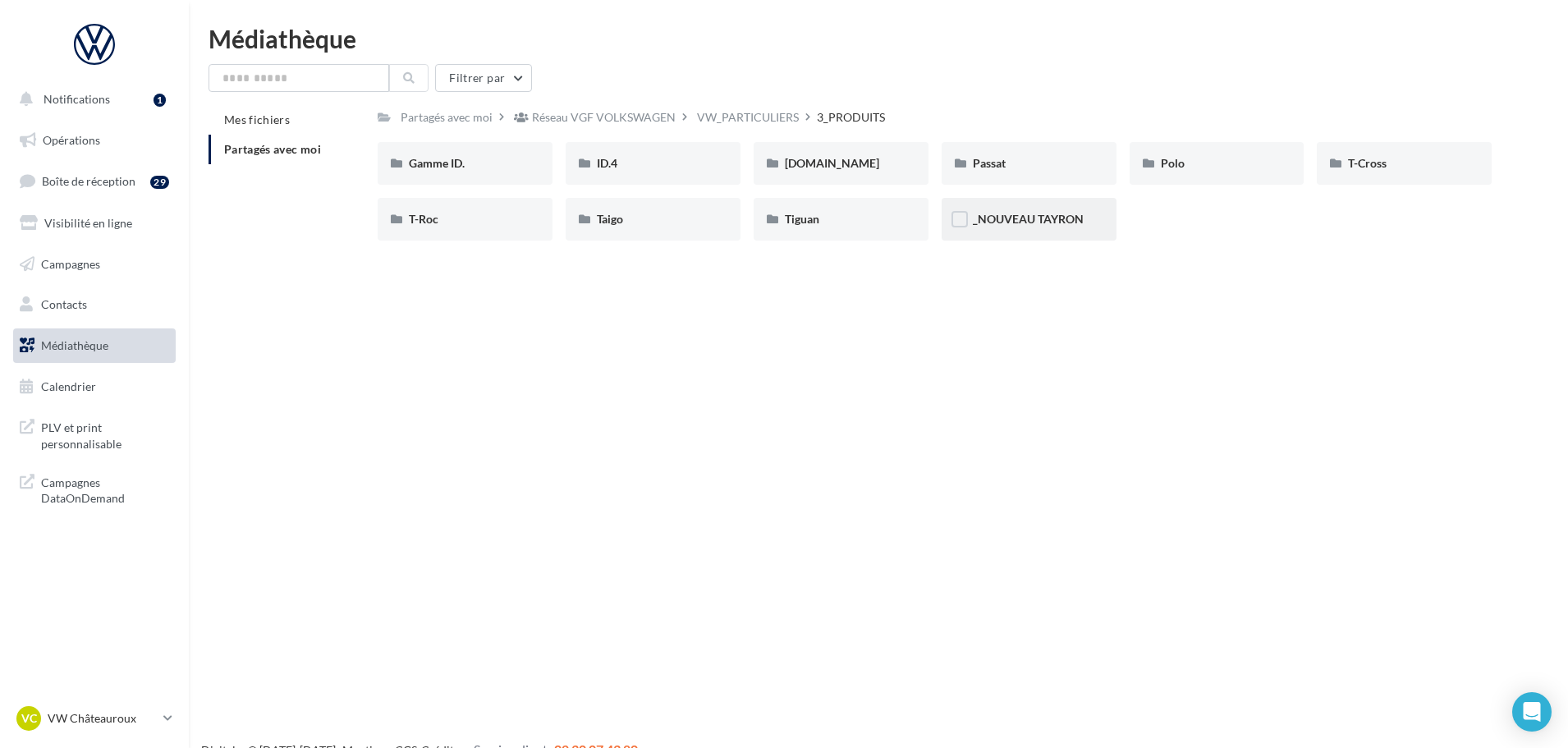
click at [970, 222] on div "_NOUVEAU TAYRON" at bounding box center [1029, 220] width 175 height 43
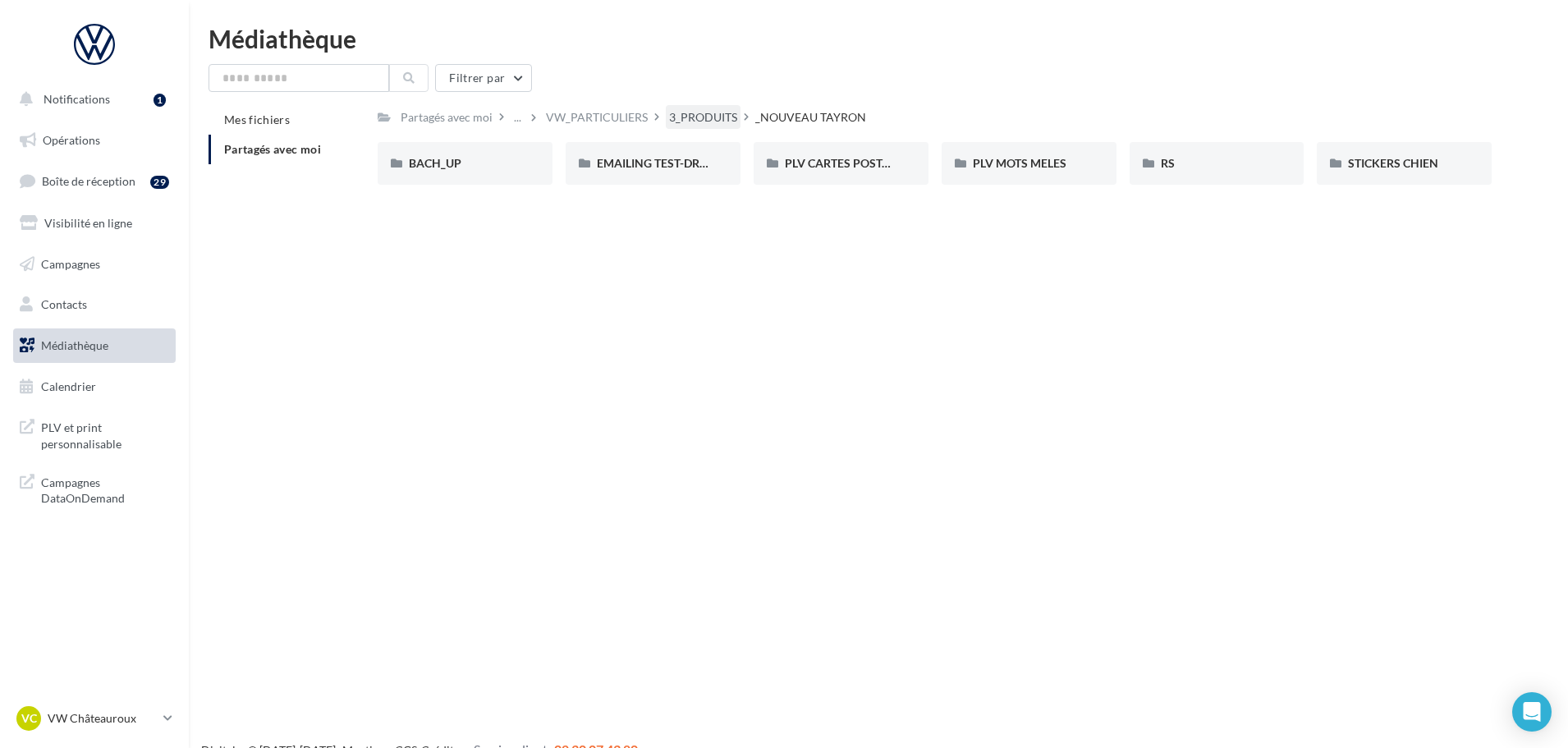
click at [718, 122] on div "3_PRODUITS" at bounding box center [702, 117] width 68 height 16
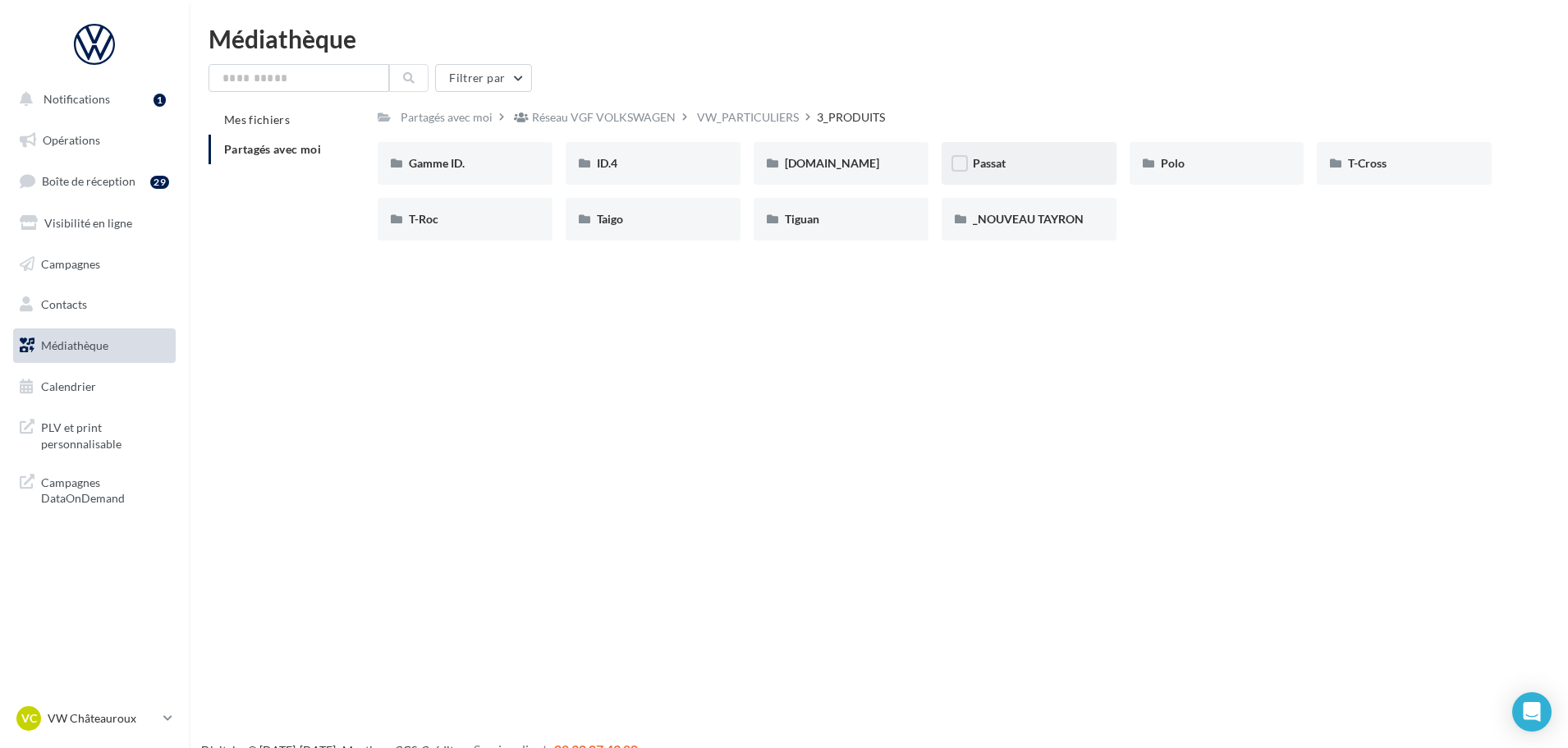
click at [1047, 161] on div "Passat" at bounding box center [1029, 163] width 112 height 16
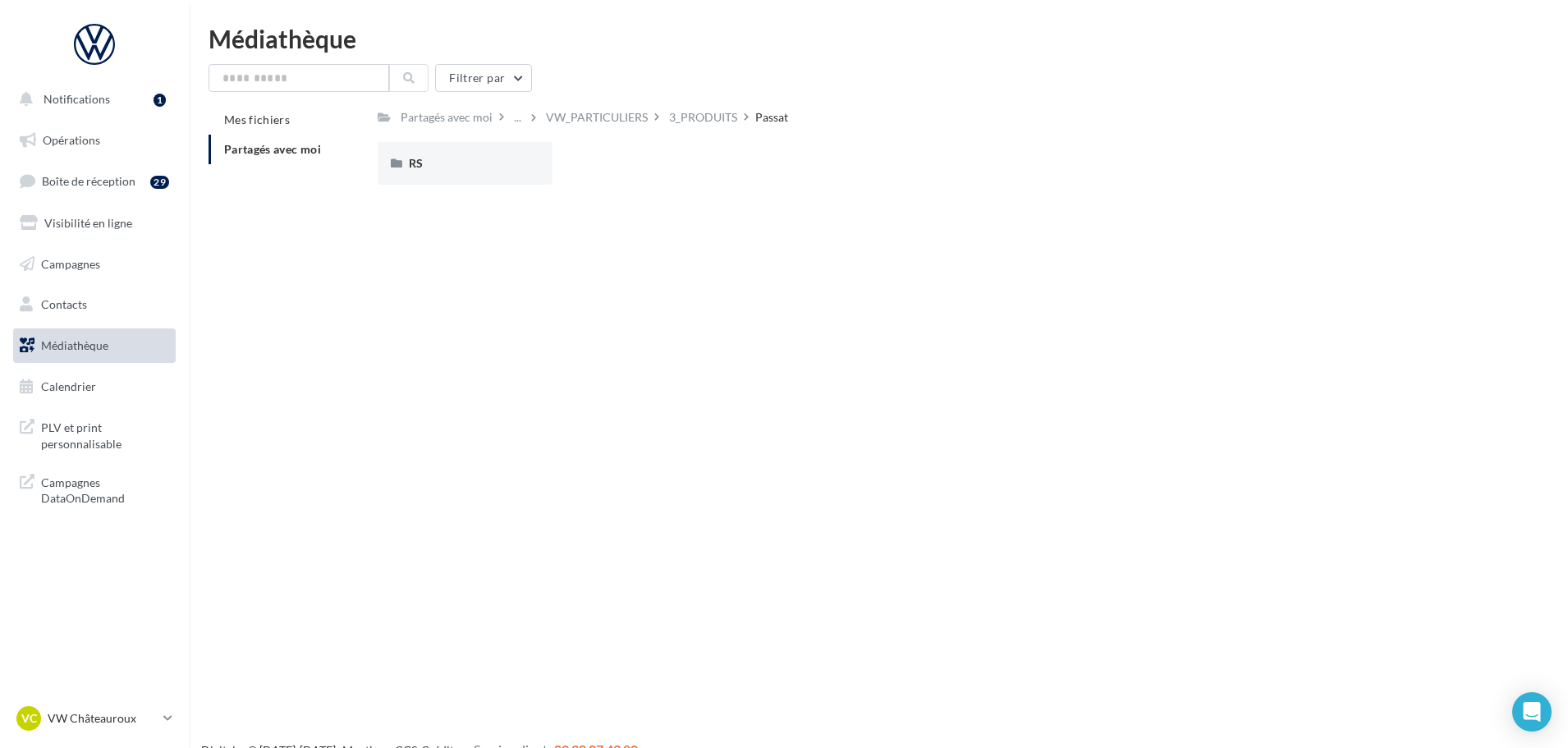
drag, startPoint x: 729, startPoint y: 114, endPoint x: 852, endPoint y: 117, distance: 123.0
click at [730, 116] on div "3_PRODUITS" at bounding box center [702, 117] width 68 height 16
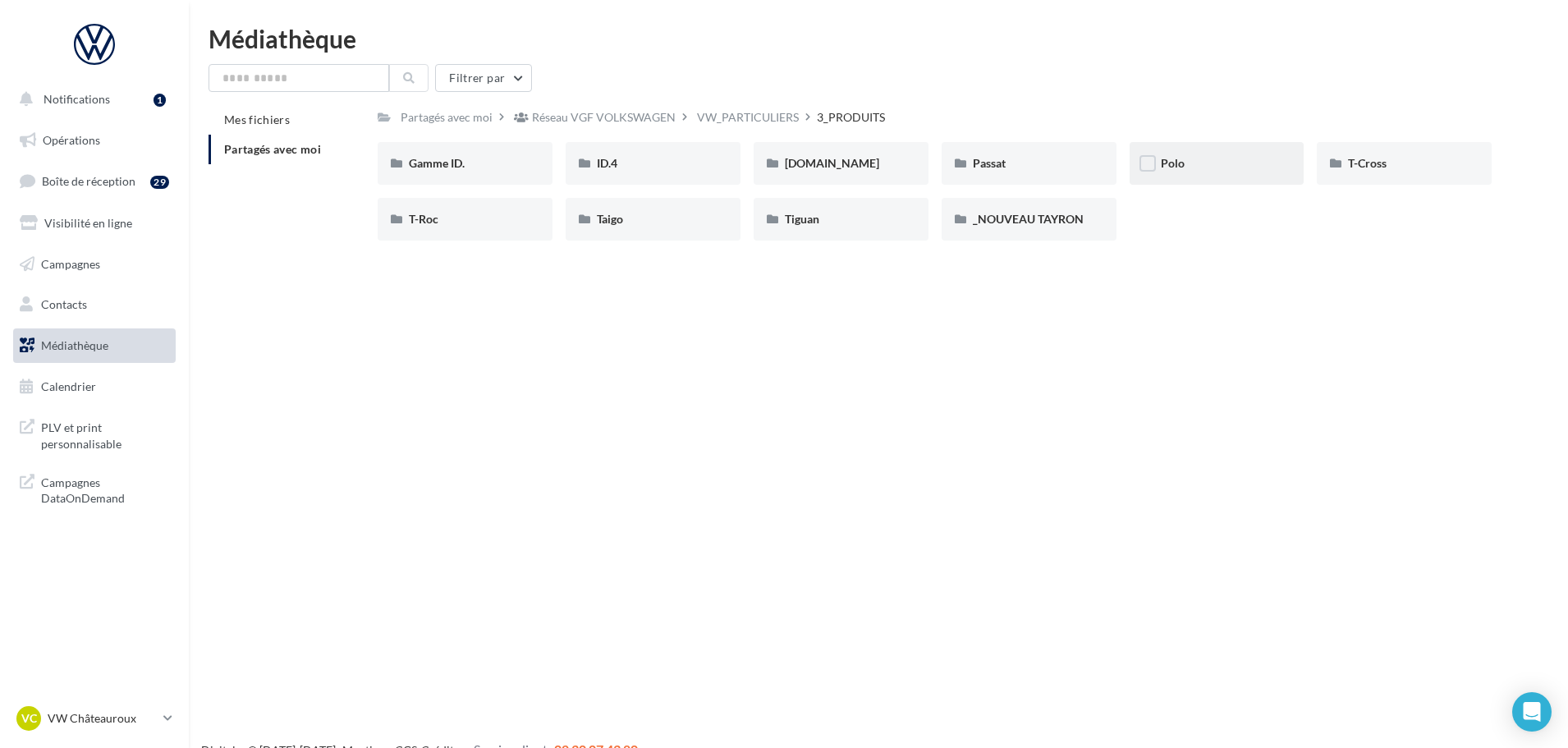
click at [1180, 174] on div "Polo" at bounding box center [1217, 164] width 175 height 43
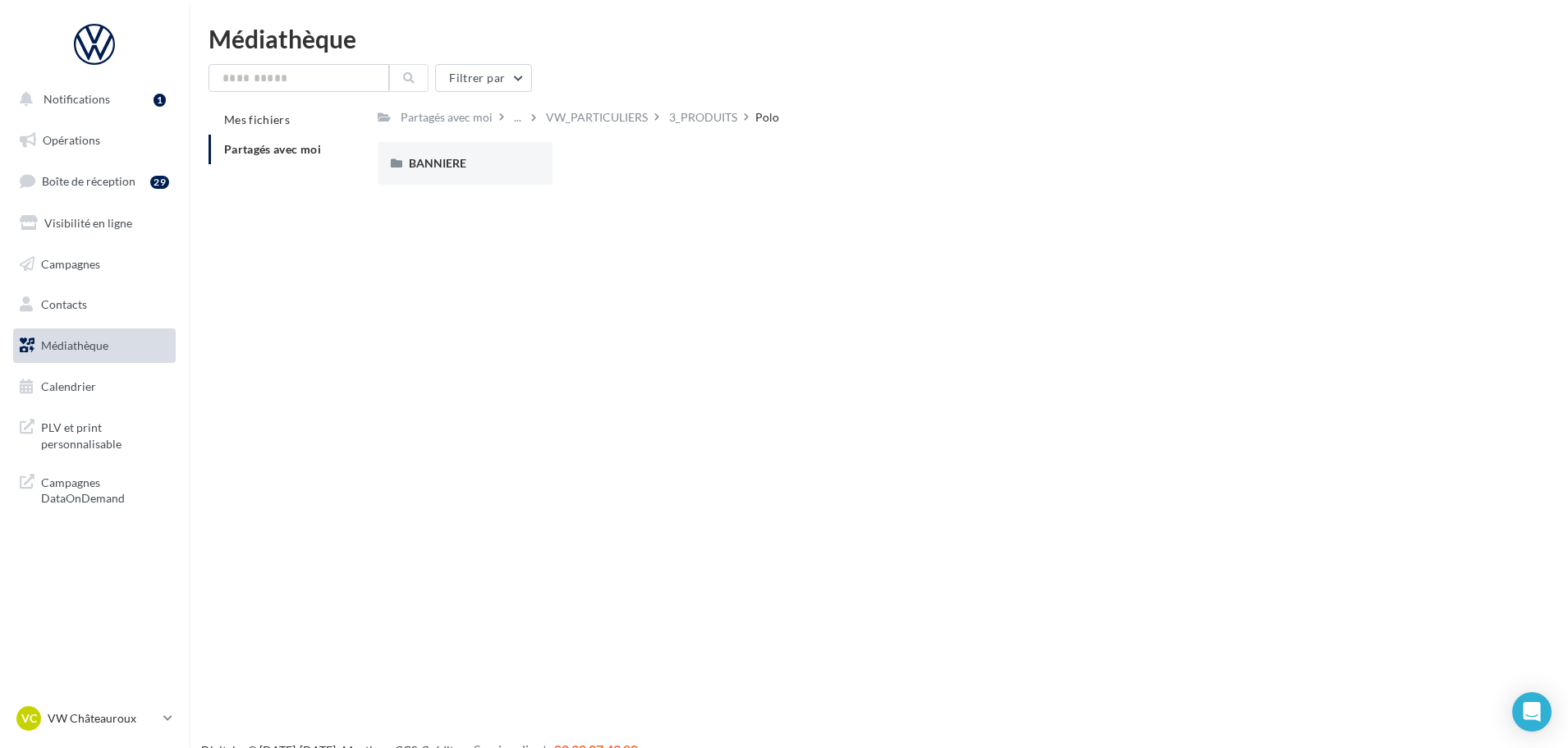
drag, startPoint x: 731, startPoint y: 126, endPoint x: 866, endPoint y: 126, distance: 135.0
click at [741, 126] on div "3_PRODUITS" at bounding box center [703, 118] width 75 height 24
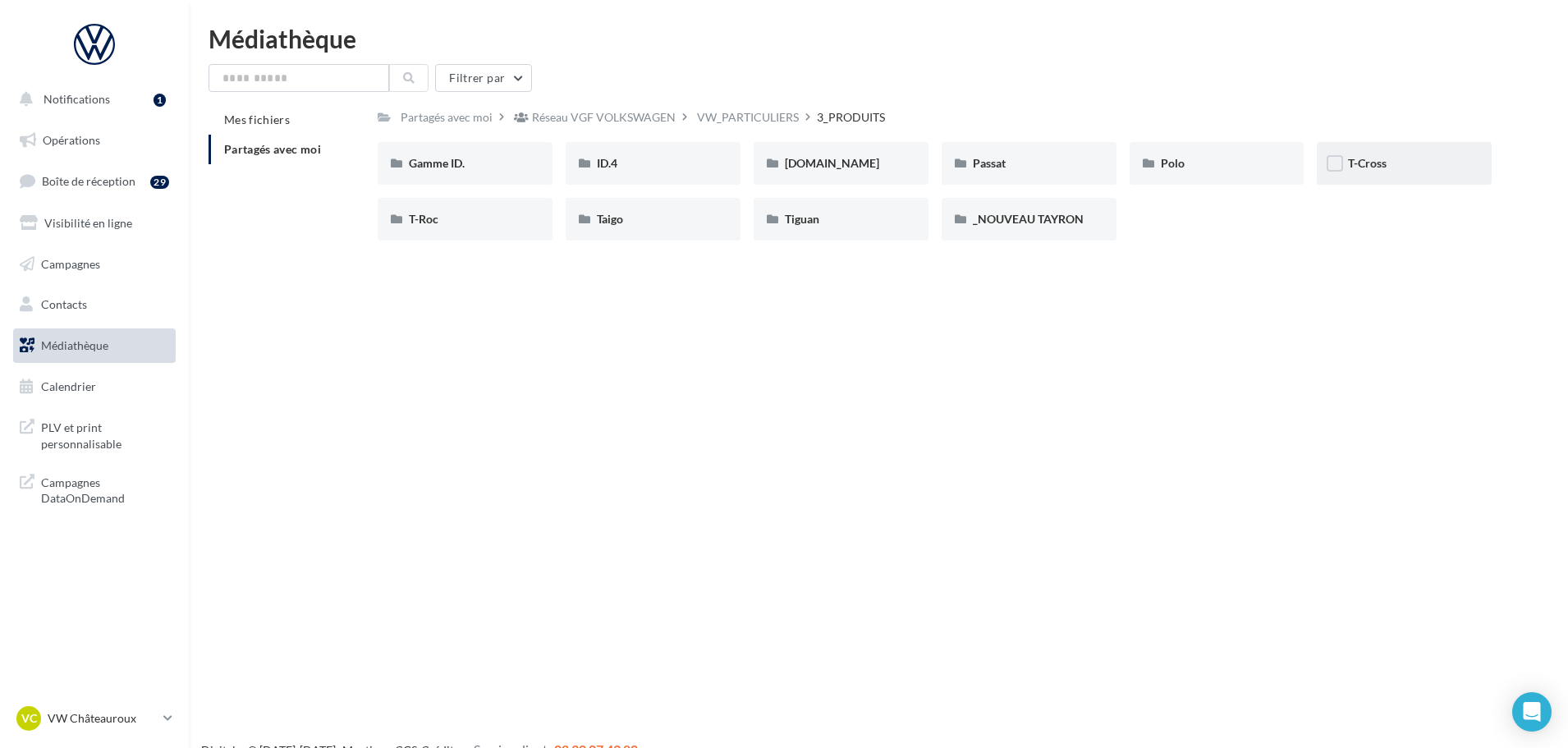
click at [1438, 166] on div "T-Cross" at bounding box center [1403, 163] width 112 height 16
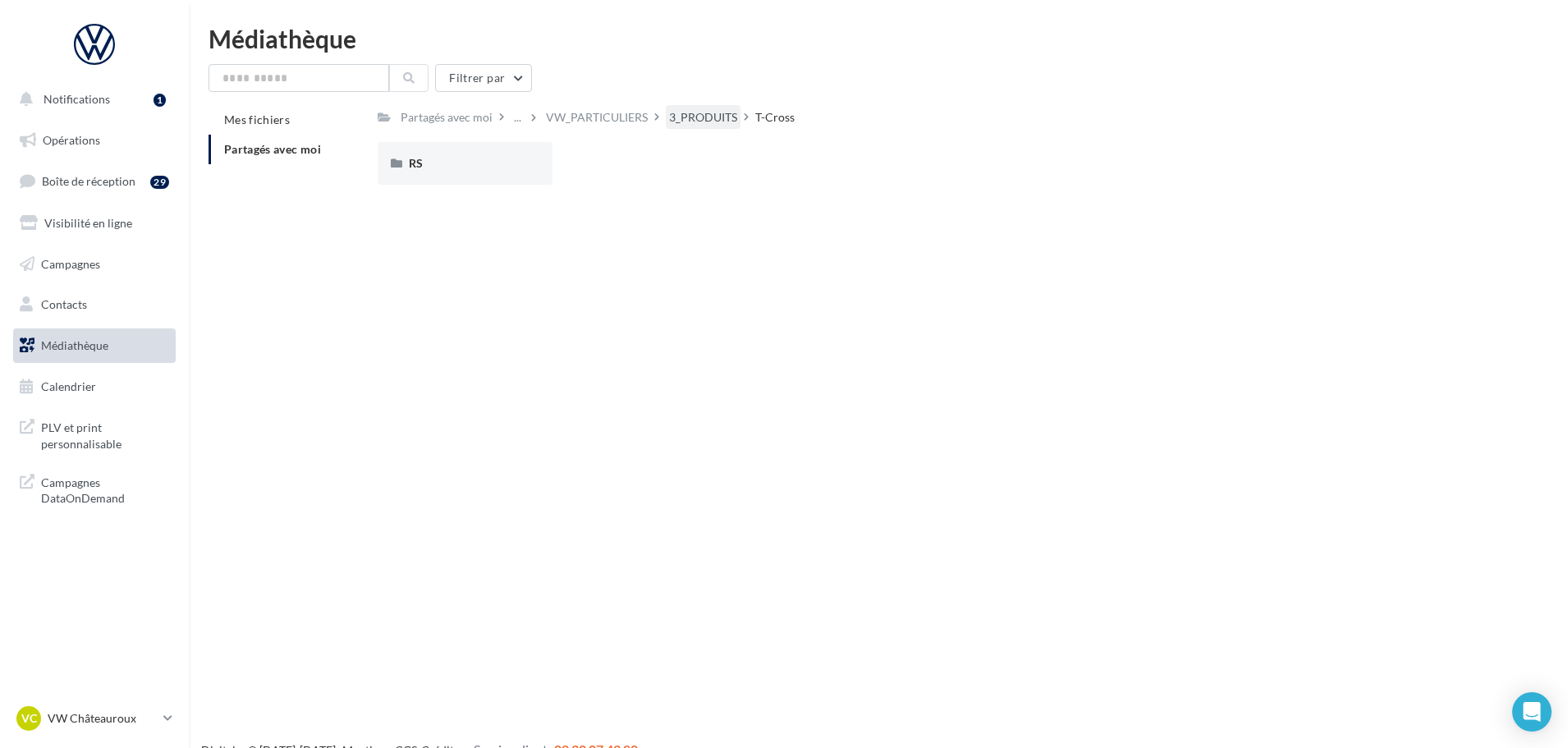
click at [706, 114] on div "3_PRODUITS" at bounding box center [702, 117] width 68 height 16
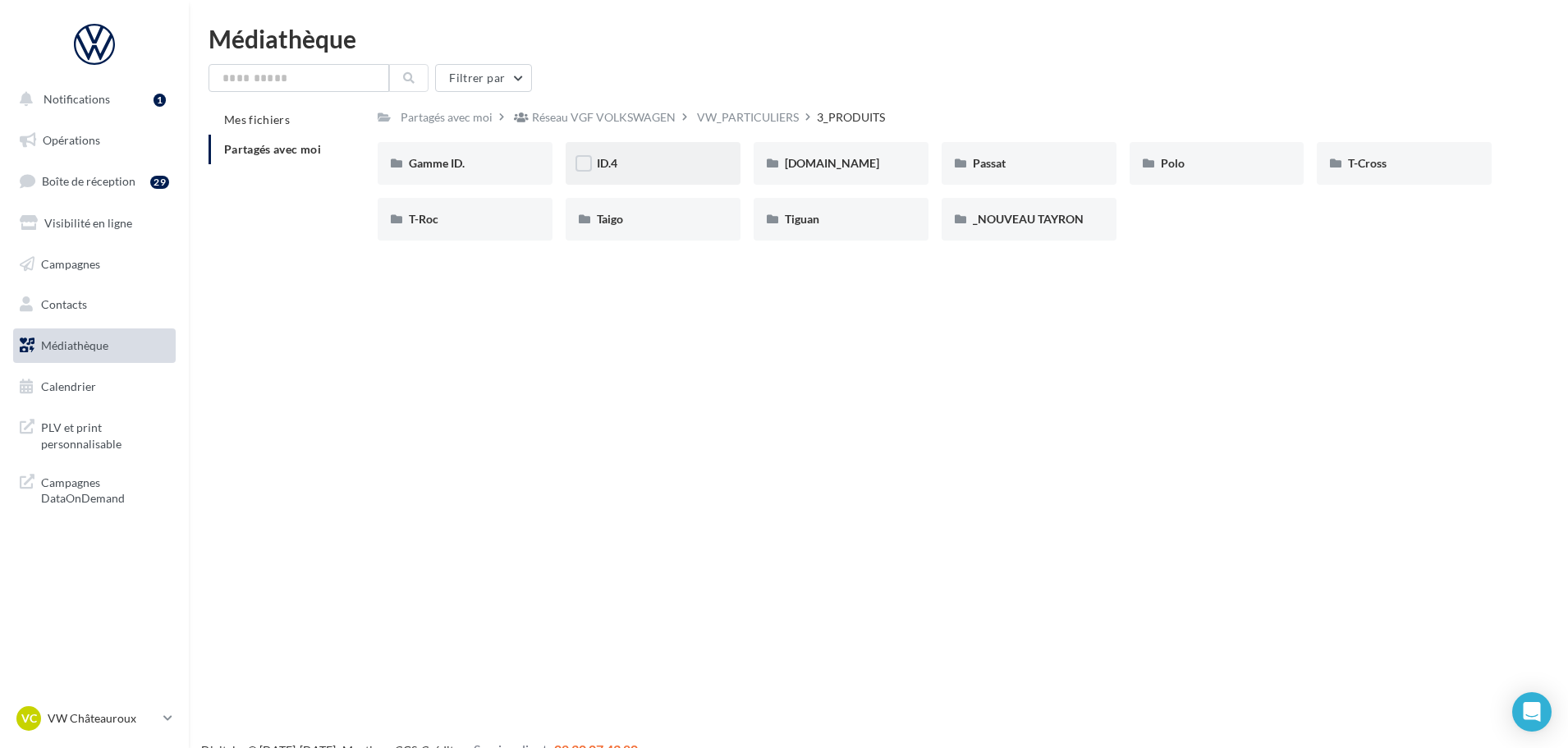
click at [644, 170] on div "ID.4" at bounding box center [652, 163] width 112 height 16
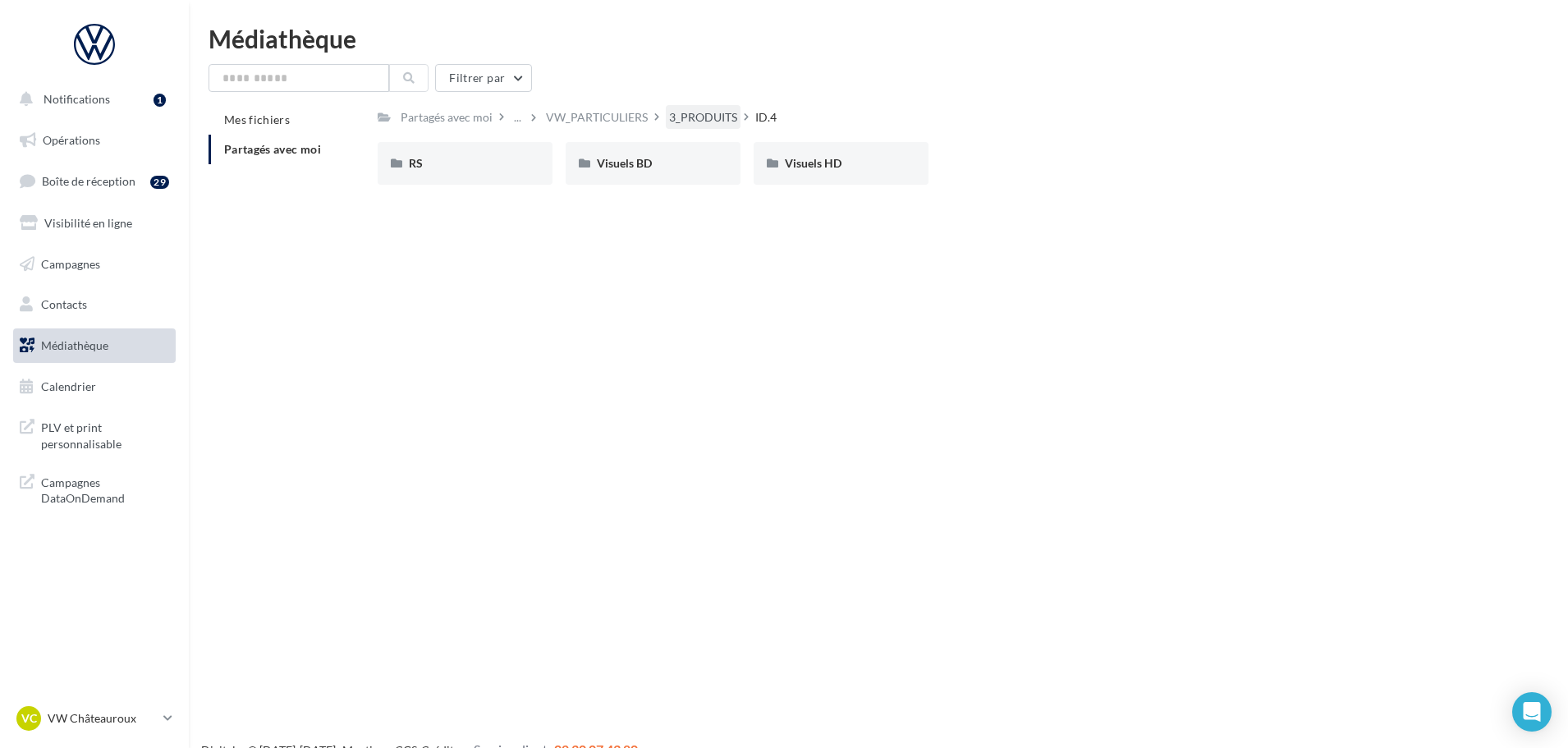
click at [729, 113] on div "3_PRODUITS" at bounding box center [702, 117] width 68 height 16
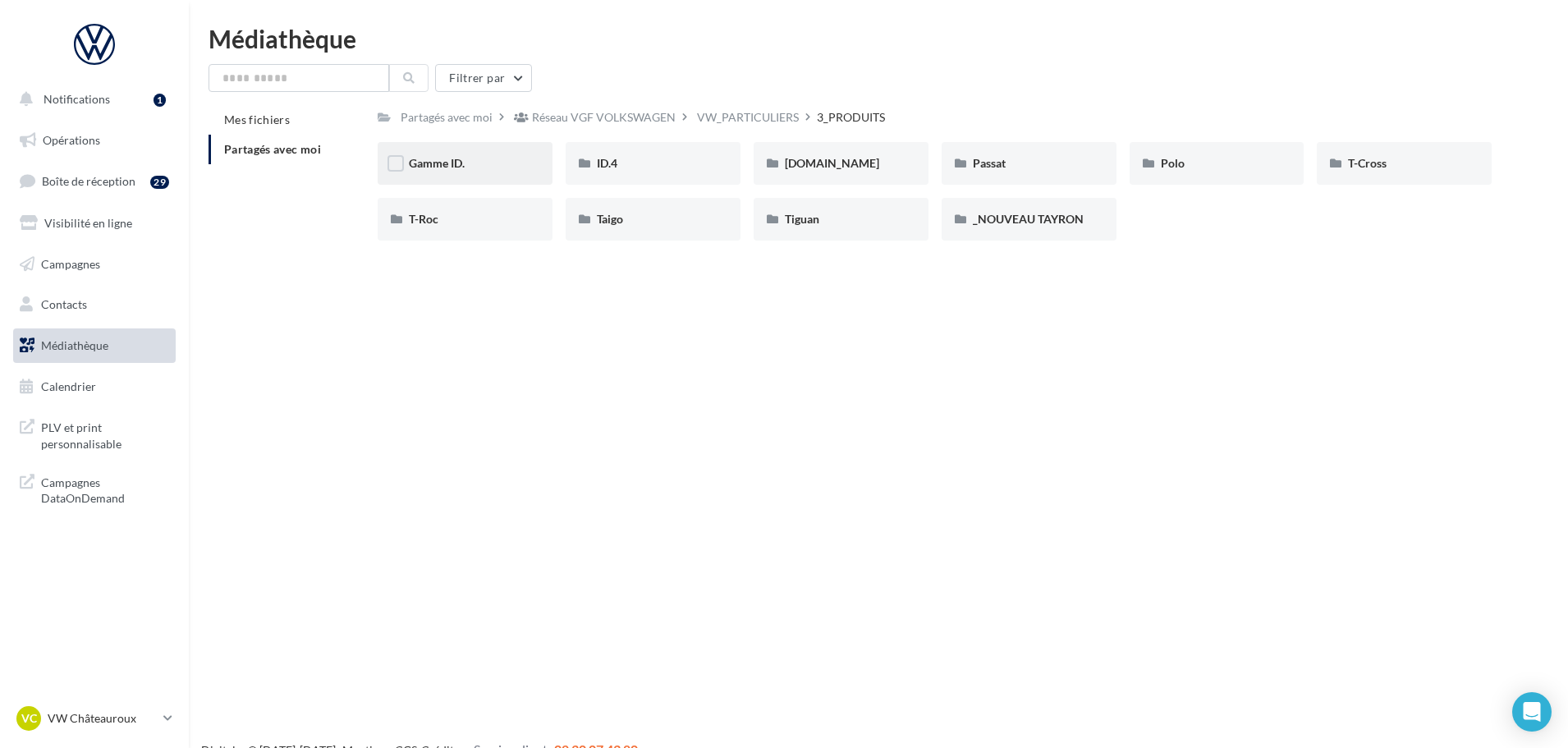
click at [475, 166] on div "Gamme ID." at bounding box center [465, 163] width 112 height 16
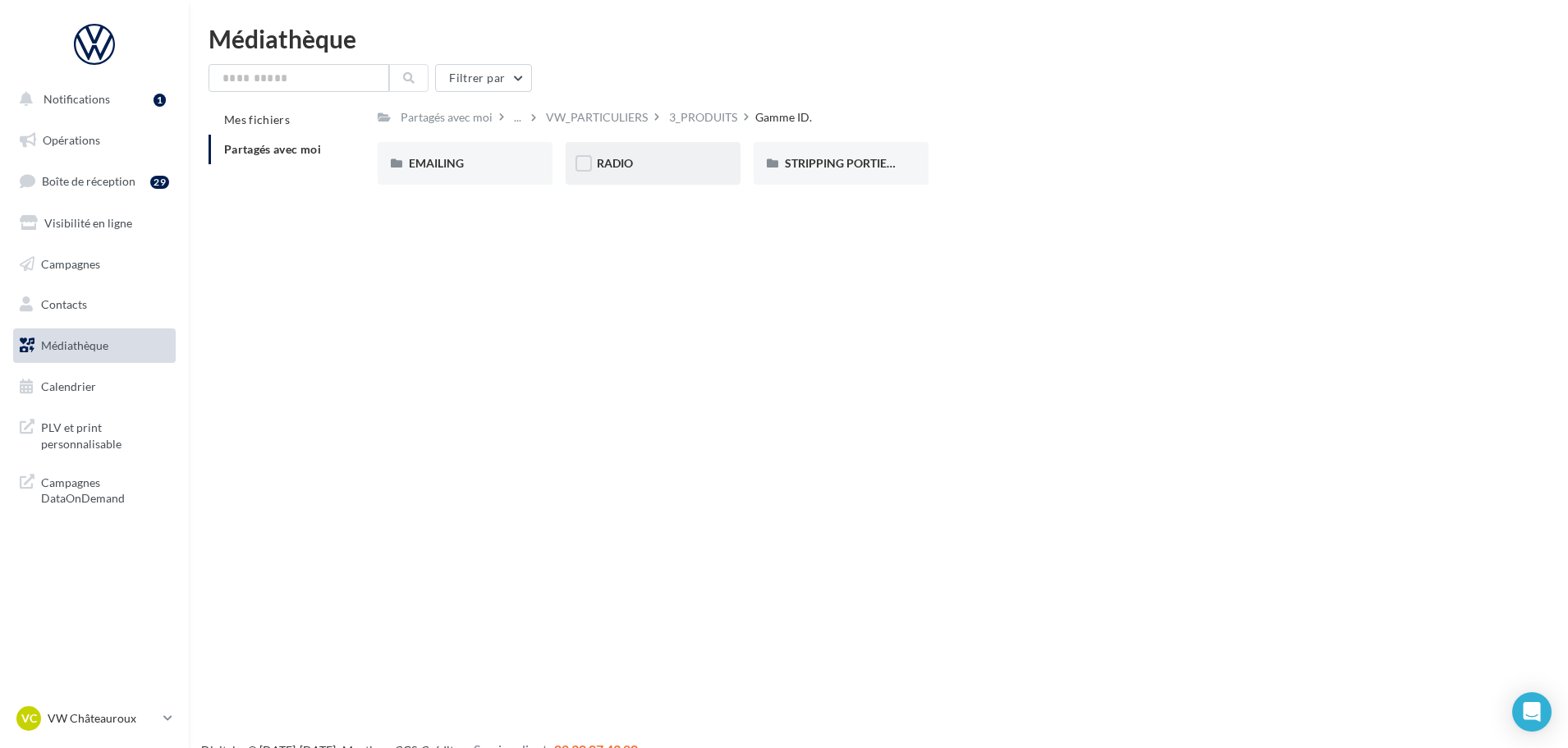
click at [634, 163] on div "RADIO" at bounding box center [652, 163] width 112 height 16
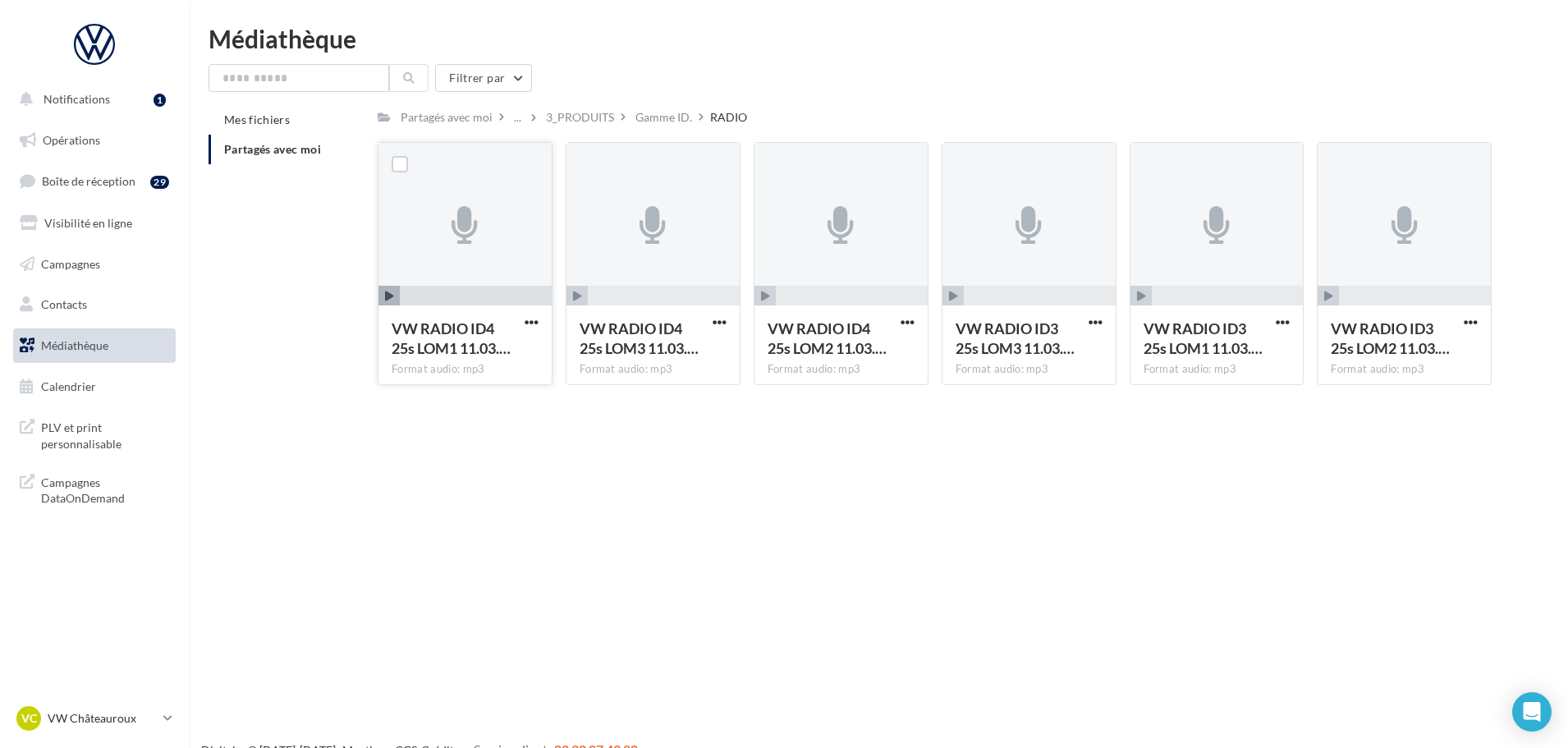
click at [388, 292] on icon "button" at bounding box center [389, 296] width 9 height 9
click at [578, 292] on icon "button" at bounding box center [577, 296] width 9 height 9
click at [953, 292] on icon "button" at bounding box center [953, 296] width 9 height 9
click at [1142, 299] on icon "button" at bounding box center [1141, 296] width 9 height 9
click at [1326, 300] on icon "button" at bounding box center [1329, 296] width 9 height 9
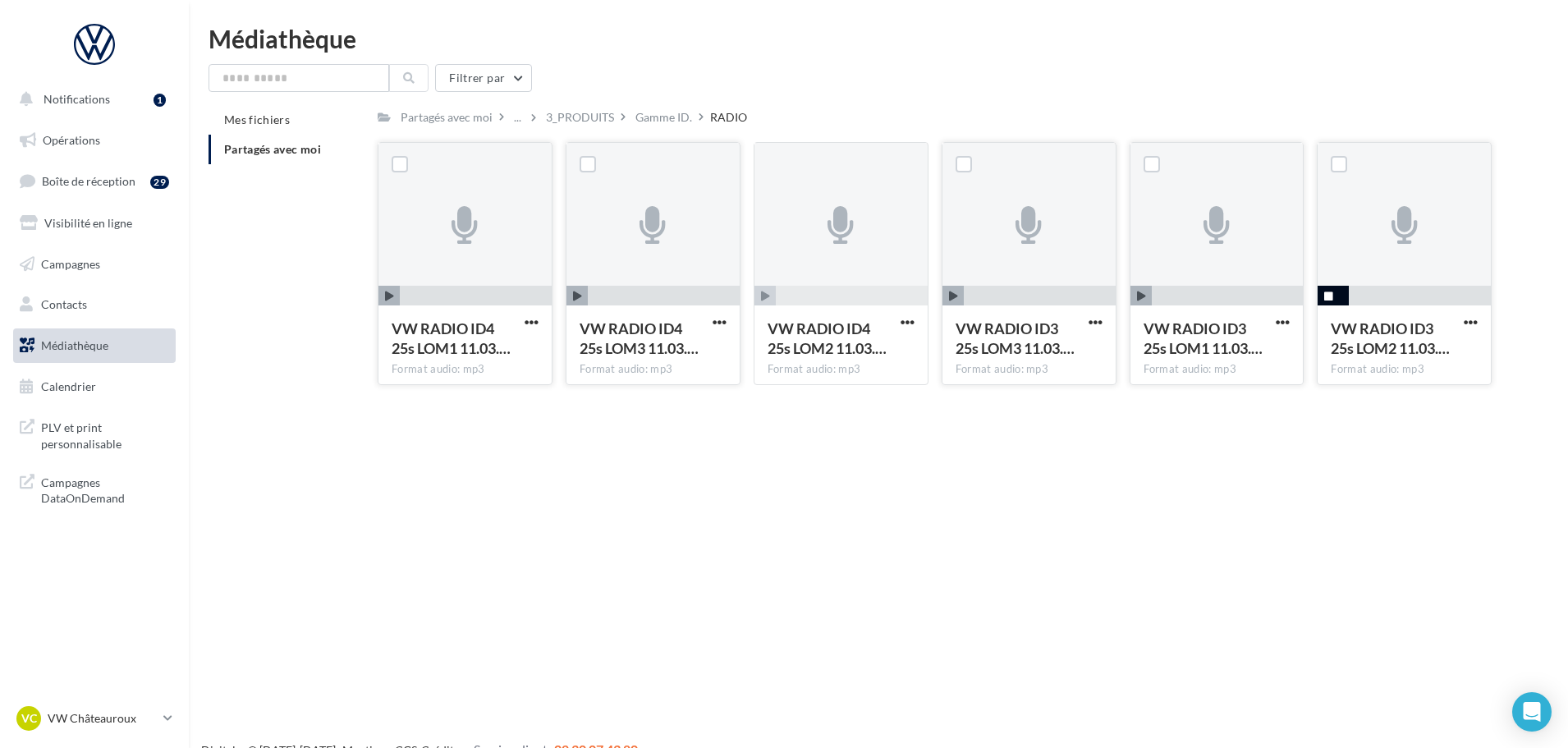
click at [1334, 295] on span "button" at bounding box center [1328, 296] width 21 height 21
